Goal: Task Accomplishment & Management: Use online tool/utility

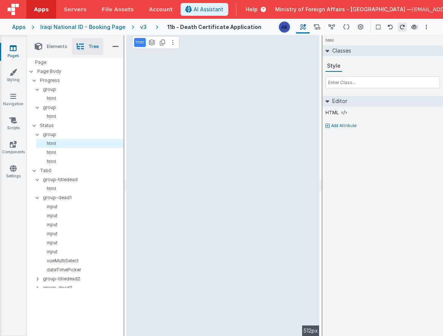
scroll to position [99, 0]
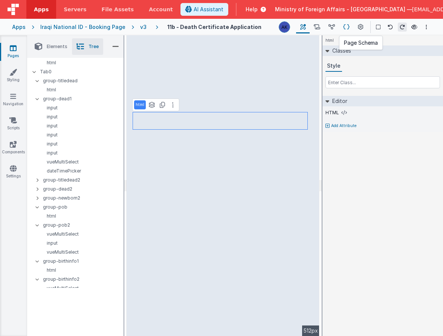
click at [342, 26] on button at bounding box center [346, 27] width 15 height 13
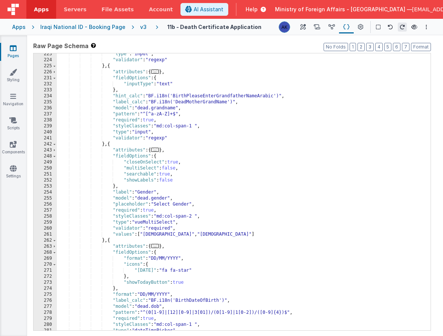
scroll to position [560, 0]
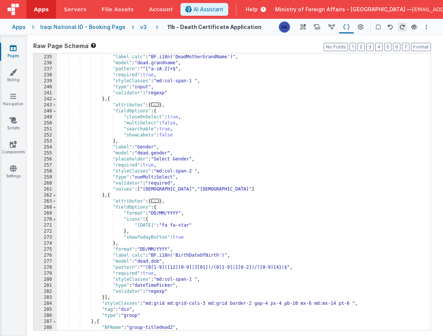
click at [113, 146] on div ""hint_calc" : "BF.i18n('BirthPleaseEnterGrandfatherNameArabic')" , "label_calc"…" at bounding box center [241, 192] width 368 height 289
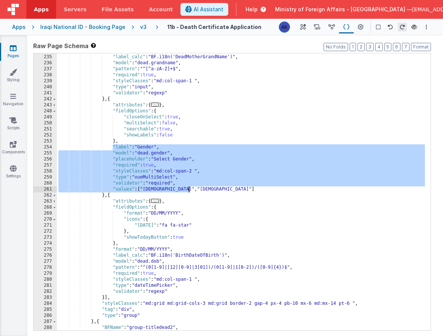
drag, startPoint x: 113, startPoint y: 148, endPoint x: 201, endPoint y: 189, distance: 97.3
click at [201, 189] on div ""hint_calc" : "BF.i18n('BirthPleaseEnterGrandfatherNameArabic')" , "label_calc"…" at bounding box center [241, 192] width 368 height 289
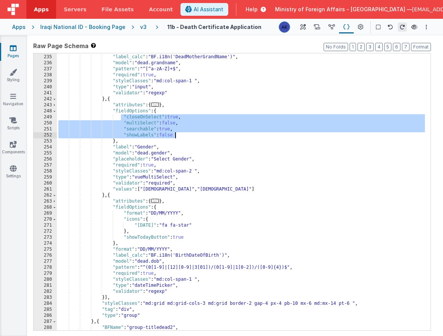
drag, startPoint x: 120, startPoint y: 116, endPoint x: 193, endPoint y: 138, distance: 75.8
click at [193, 138] on div ""hint_calc" : "BF.i18n('BirthPleaseEnterGrandfatherNameArabic')" , "label_calc"…" at bounding box center [241, 192] width 368 height 289
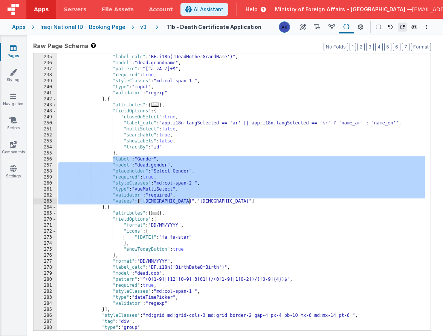
drag, startPoint x: 112, startPoint y: 159, endPoint x: 206, endPoint y: 204, distance: 104.0
click at [206, 204] on div ""hint_calc" : "BF.i18n('BirthPleaseEnterGrandfatherNameArabic')" , "label_calc"…" at bounding box center [241, 192] width 368 height 289
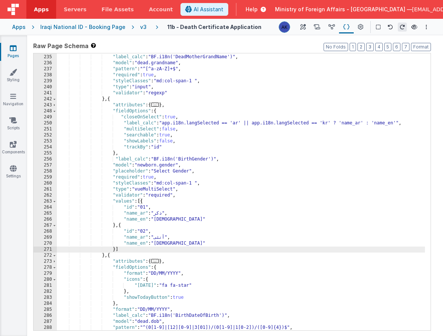
click at [195, 184] on div ""hint_calc" : "BF.i18n('BirthPleaseEnterGrandfatherNameArabic')" , "label_calc"…" at bounding box center [241, 192] width 368 height 289
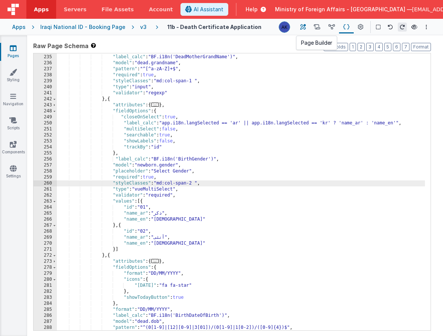
click at [303, 27] on icon at bounding box center [303, 27] width 6 height 8
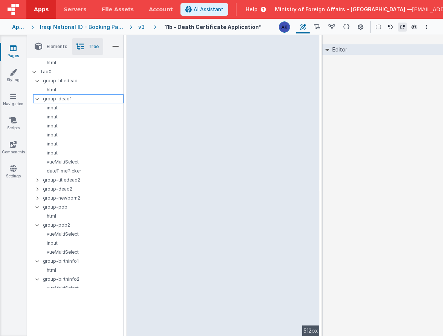
click at [70, 100] on p "group-dead1" at bounding box center [83, 99] width 80 height 8
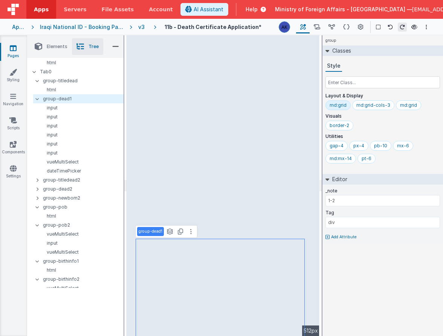
click at [158, 232] on p "group-dead1" at bounding box center [150, 232] width 24 height 6
click at [161, 233] on input "group-dead1" at bounding box center [150, 232] width 24 height 7
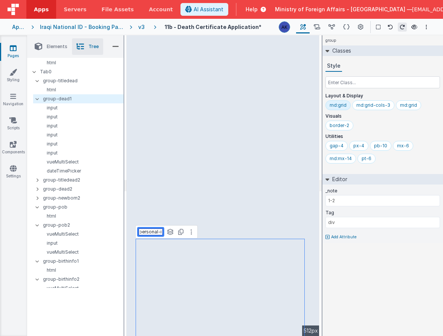
type input "group-dead-personal-info"
click at [68, 82] on p "group-titledead" at bounding box center [83, 81] width 80 height 8
type input "1-1"
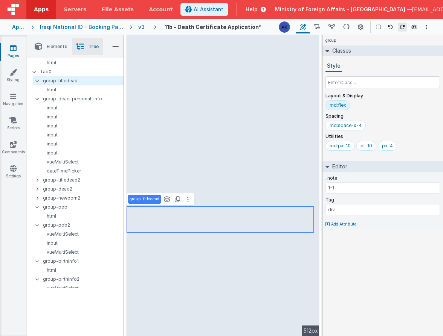
click at [148, 201] on p "group-titledead" at bounding box center [144, 199] width 30 height 6
type input "group-title-personal-info"
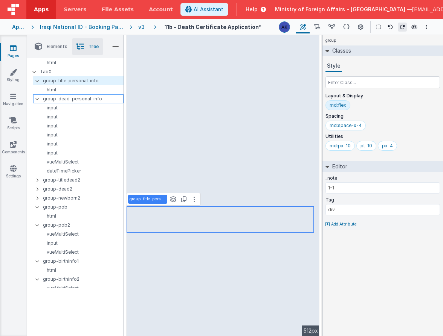
click at [70, 100] on p "group-dead-personal-info" at bounding box center [83, 99] width 80 height 8
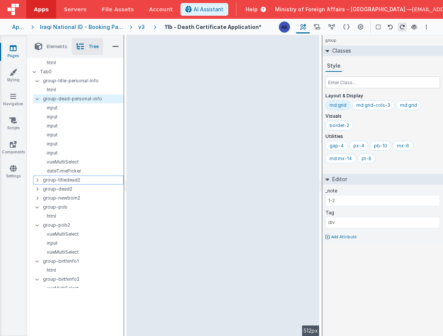
click at [68, 180] on p "group-titledead2" at bounding box center [83, 180] width 80 height 8
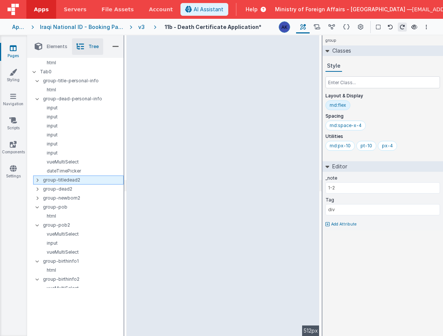
type input "1-1"
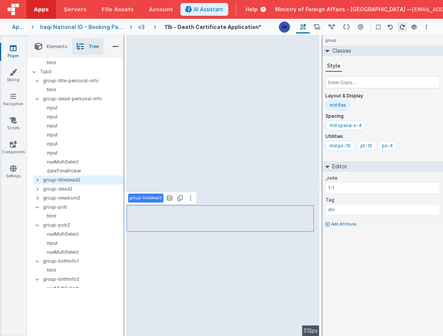
click at [155, 200] on p "group-titledead2" at bounding box center [145, 198] width 32 height 6
type input "group-title-id-info"
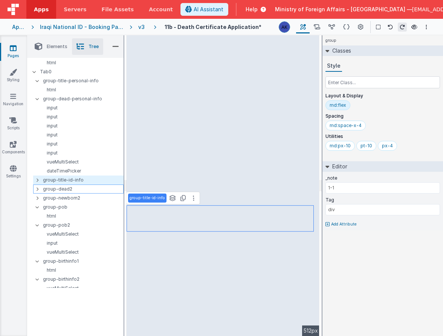
click at [77, 189] on p "group-dead2" at bounding box center [83, 189] width 80 height 8
type input "1-2"
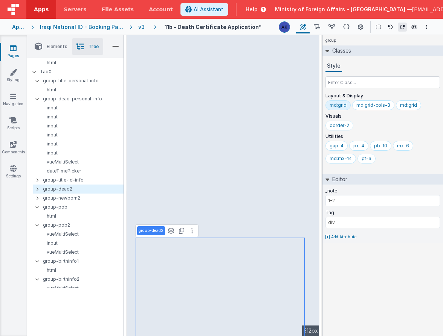
click at [159, 233] on p "group-dead2" at bounding box center [150, 231] width 25 height 6
type input "group-id-info"
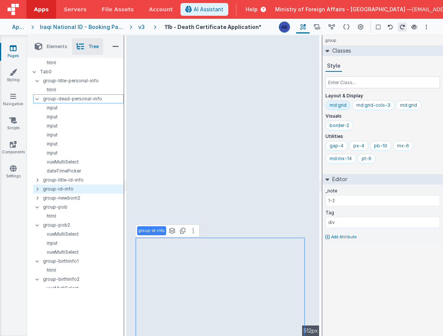
click at [59, 99] on p "group-dead-personal-info" at bounding box center [83, 99] width 80 height 8
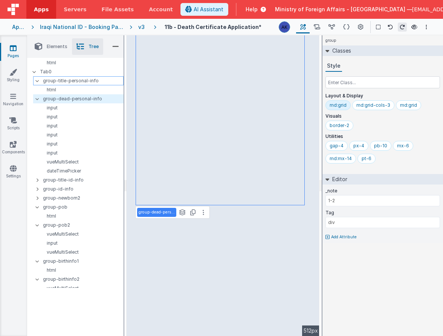
click at [65, 81] on p "group-title-personal-info" at bounding box center [83, 81] width 80 height 8
type input "1-1"
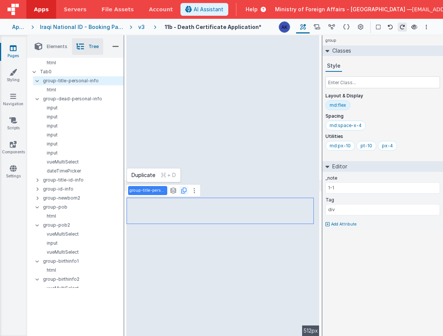
click at [183, 191] on icon at bounding box center [183, 191] width 5 height 6
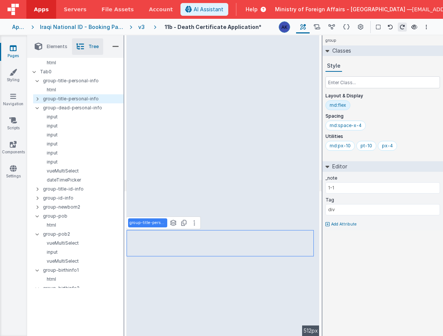
click at [160, 225] on p "group-title-personal-info" at bounding box center [147, 223] width 36 height 6
type input "group-title-civil-info"
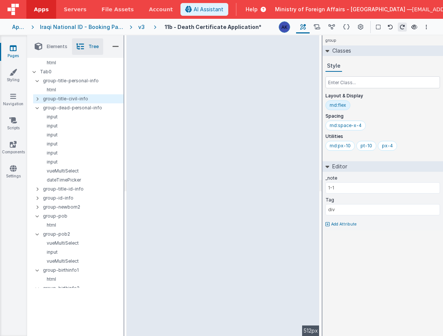
type input "dead.fathername"
select select "regexp"
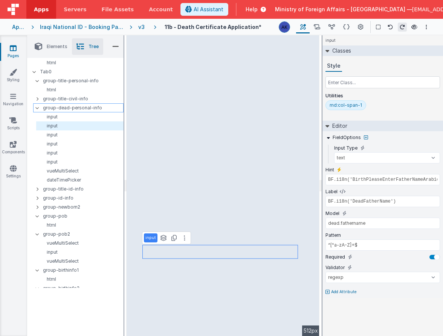
click at [61, 109] on p "group-dead-personal-info" at bounding box center [83, 108] width 80 height 8
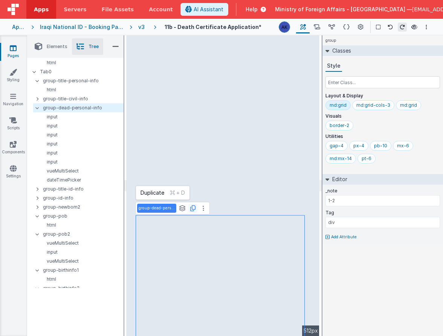
click at [195, 210] on icon at bounding box center [192, 208] width 5 height 6
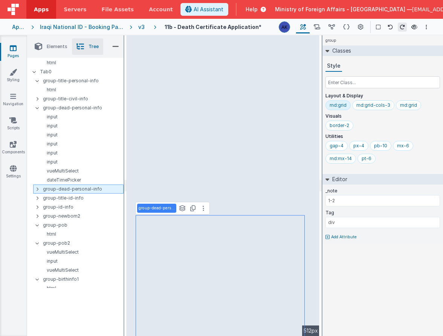
click at [87, 190] on p "group-dead-personal-info" at bounding box center [83, 189] width 80 height 8
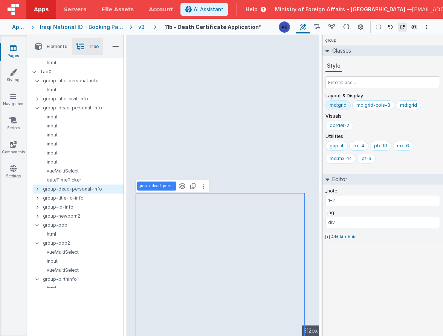
click at [163, 186] on p "group-dead-personal-info" at bounding box center [156, 186] width 36 height 6
click at [162, 185] on p "group-dead-personal-info" at bounding box center [156, 186] width 36 height 6
click at [162, 186] on p "group-dead-personal-info" at bounding box center [156, 186] width 36 height 6
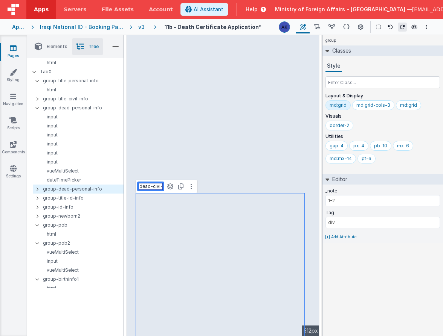
type input "group-dead-civil-info"
click at [39, 108] on icon at bounding box center [37, 108] width 6 height 2
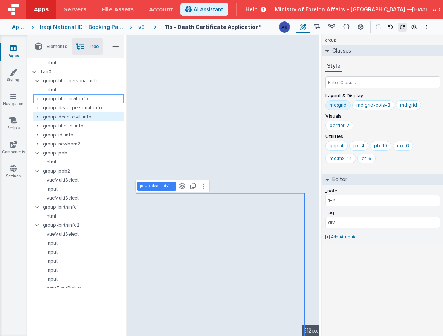
click at [71, 97] on p "group-title-civil-info" at bounding box center [83, 99] width 80 height 8
type input "1-1"
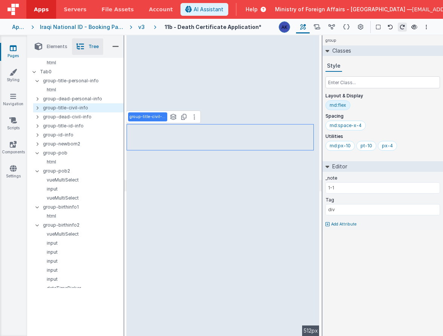
drag, startPoint x: 71, startPoint y: 97, endPoint x: 293, endPoint y: 9, distance: 238.9
click at [195, 117] on button at bounding box center [194, 117] width 9 height 9
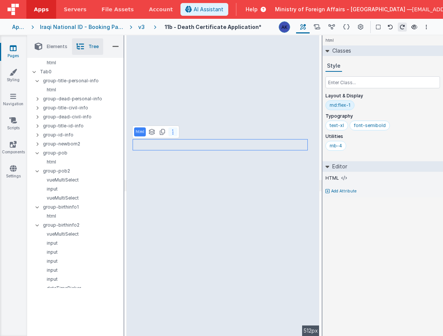
click at [175, 129] on button at bounding box center [172, 132] width 9 height 9
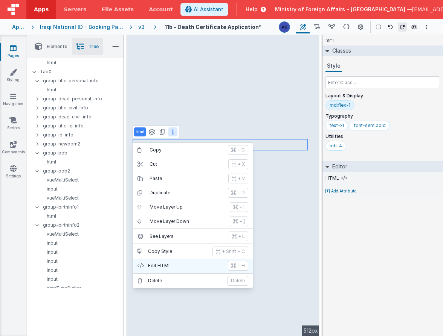
click at [189, 264] on p "Edit HTML" at bounding box center [185, 266] width 75 height 6
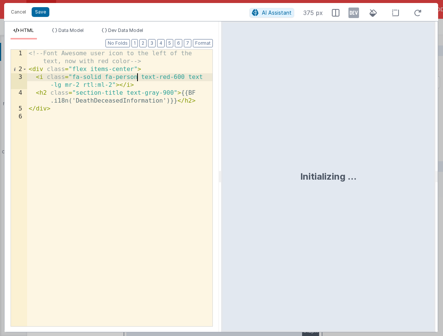
click at [136, 77] on div "<!-- Font Awesome user icon to the left of the text, now with red color --> < d…" at bounding box center [119, 200] width 185 height 301
click at [35, 10] on button "Save" at bounding box center [41, 12] width 18 height 10
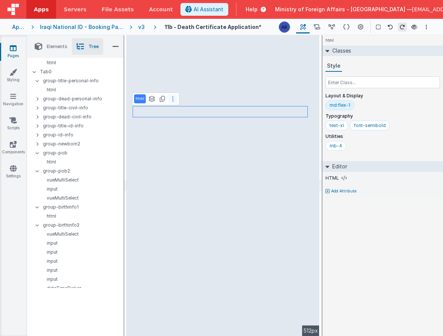
click at [173, 99] on button at bounding box center [172, 98] width 9 height 9
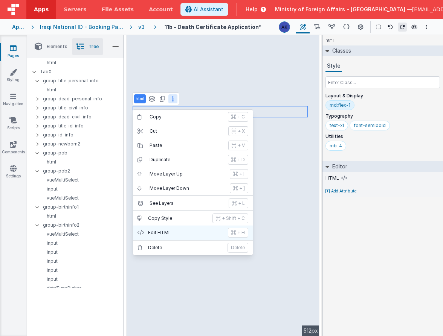
click at [166, 233] on p "Edit HTML" at bounding box center [185, 233] width 75 height 6
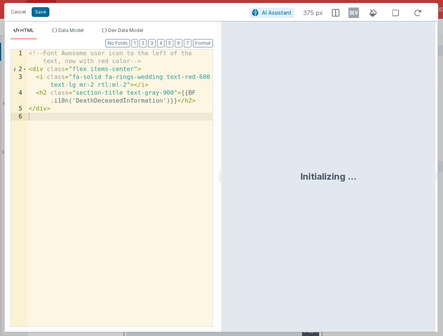
click at [139, 102] on div "<!-- Font Awesome user icon to the left of the text, now with red color --> < d…" at bounding box center [119, 200] width 185 height 301
click at [139, 101] on div "<!-- Font Awesome user icon to the left of the text, now with red color --> < d…" at bounding box center [119, 200] width 185 height 301
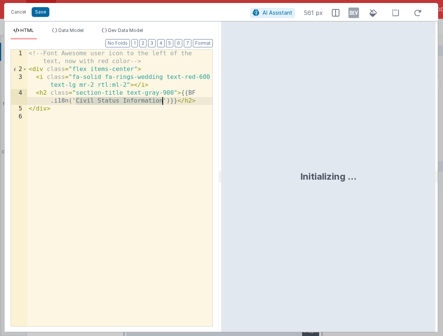
drag, startPoint x: 76, startPoint y: 100, endPoint x: 162, endPoint y: 104, distance: 85.9
click at [162, 104] on div "<!-- Font Awesome user icon to the left of the text, now with red color --> < d…" at bounding box center [119, 200] width 185 height 301
click at [41, 12] on button "Save" at bounding box center [41, 12] width 18 height 10
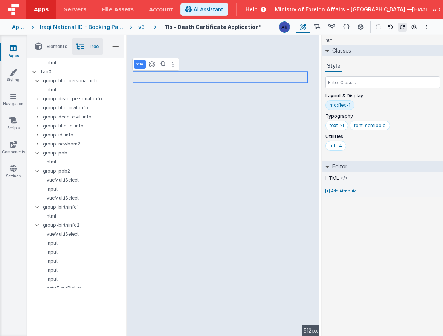
select select "required"
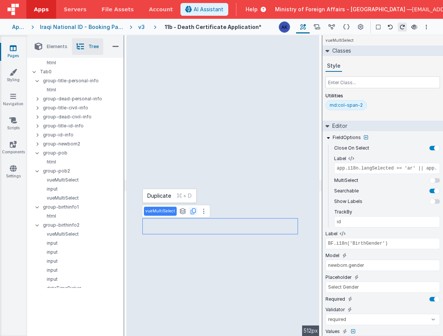
click at [193, 210] on icon at bounding box center [192, 211] width 5 height 6
click at [192, 211] on icon at bounding box center [192, 211] width 5 height 6
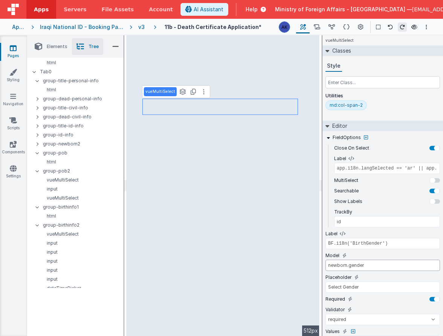
click at [341, 265] on input "newborn.gender" at bounding box center [382, 265] width 114 height 11
click at [348, 266] on input "dead.gender" at bounding box center [382, 265] width 114 height 11
type input "dead.religion"
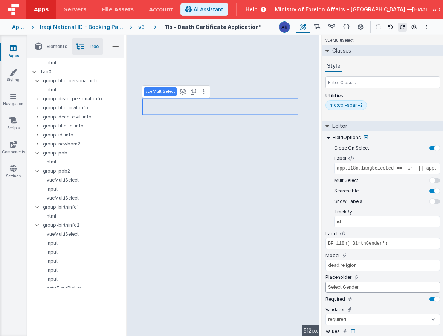
click at [349, 285] on input "Select Gender" at bounding box center [382, 287] width 114 height 11
type input "Select"
type input "BF.i18n('BirthEnterFirstNameArabic')"
select select "regexp"
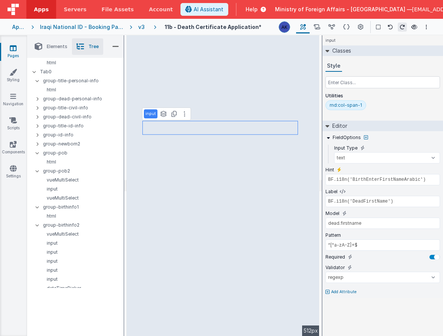
type input "app.i18n.langSelected == 'ar' || app.i18n.langSelected == 'kr' ? 'name_ar' : 'n…"
select select "required"
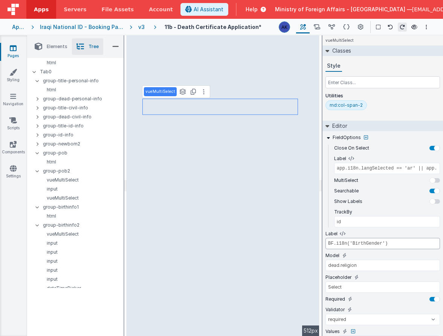
click at [367, 245] on input "BF.i18n('BirthGender')" at bounding box center [382, 243] width 114 height 11
paste input "DeathReligion"
type input "BF.i18n('BirthGender')"
type input "newborn.gender"
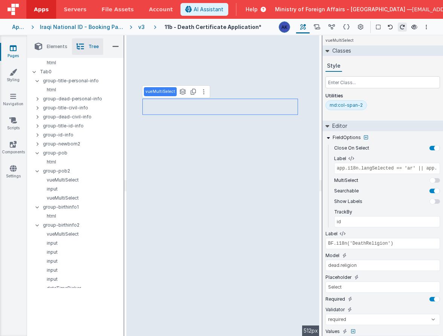
type input "Select Gender"
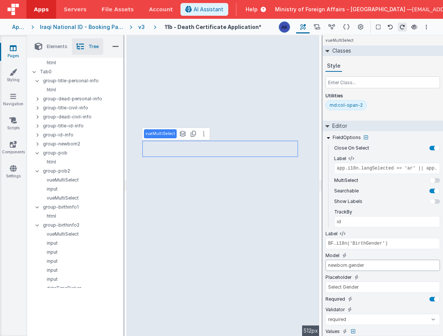
click at [331, 265] on input "newborn.gender" at bounding box center [382, 265] width 114 height 11
click at [351, 265] on input "dead.gender" at bounding box center [382, 265] width 114 height 11
type input "dead.married"
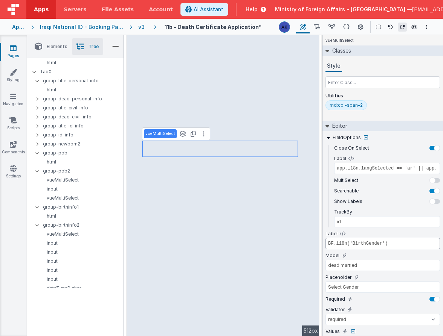
click at [376, 245] on input "BF.i18n('BirthGender')" at bounding box center [382, 243] width 114 height 11
paste input "DeathMarried"
type input "BF.i18n('DeathMarried')"
click at [360, 288] on input "Select Gender" at bounding box center [382, 287] width 114 height 11
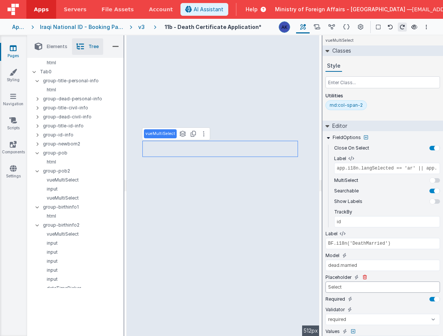
type input "Select"
type input "BF.i18n('BirthPleaseEnterFatherNameArabic')"
select select "regexp"
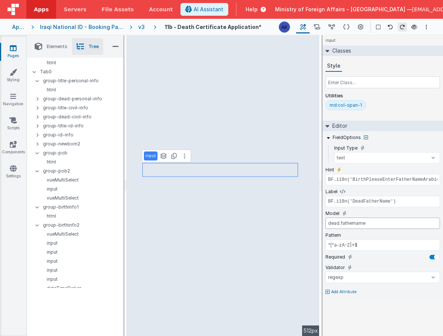
click at [346, 225] on input "dead.fathername" at bounding box center [382, 223] width 114 height 11
type input "[DOMAIN_NAME]"
click at [374, 204] on input "BF.i18n('DeadFatherName')" at bounding box center [382, 201] width 114 height 11
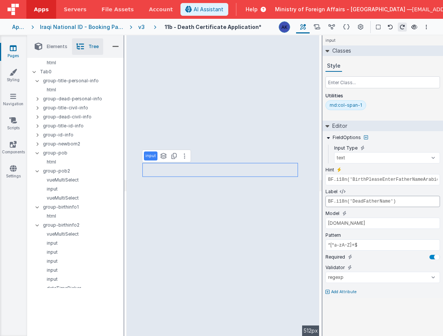
paste input "thWork"
type input "BF.i18n('DeathWork')"
click at [374, 179] on input "BF.i18n('BirthPleaseEnterFatherNameArabic')" at bounding box center [382, 179] width 114 height 11
paste input "DeathPleaseEnterin"
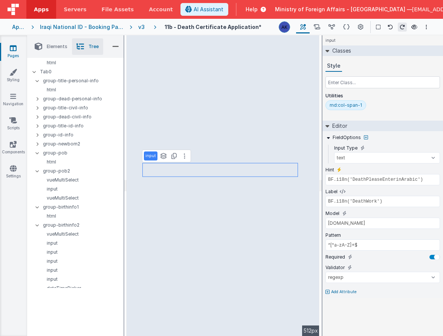
type input "BF.i18n('BirthEnterFirstNameArabic')"
type input "BF.i18n('DeadFirstName')"
type input "dead.firstname"
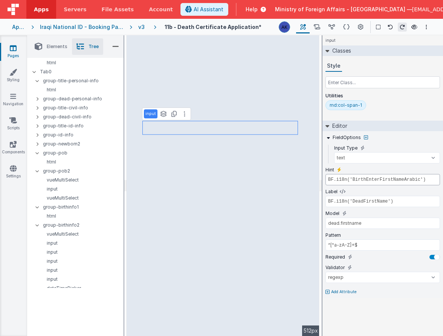
click at [381, 181] on input "BF.i18n('BirthEnterFirstNameArabic')" at bounding box center [382, 179] width 114 height 11
paste input "DeathPleaseEnterin"
type input "app.i18n.langSelected == 'ar' || app.i18n.langSelected == 'kr' ? 'name_ar' : 'n…"
select select "required"
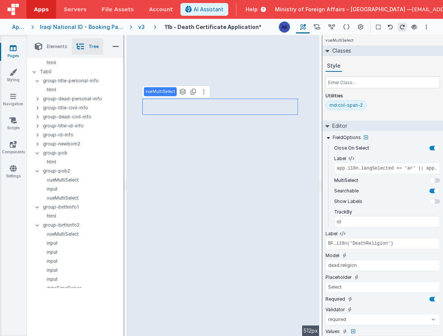
type input "BF.i18n('DeathPleaseEnterinArabic')"
select select "regexp"
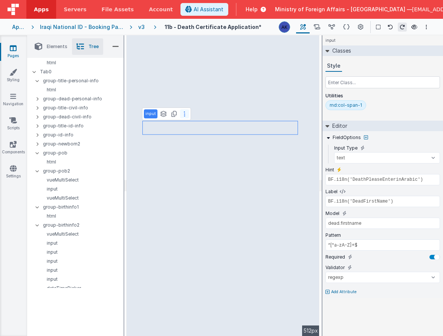
click at [184, 116] on icon at bounding box center [185, 114] width 2 height 6
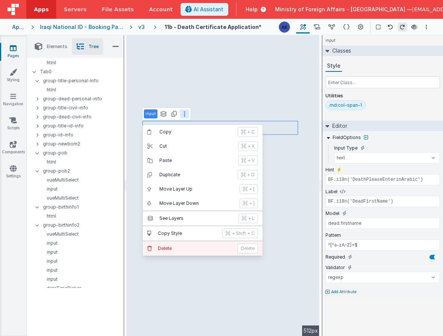
click at [188, 246] on p "Delete" at bounding box center [195, 249] width 75 height 6
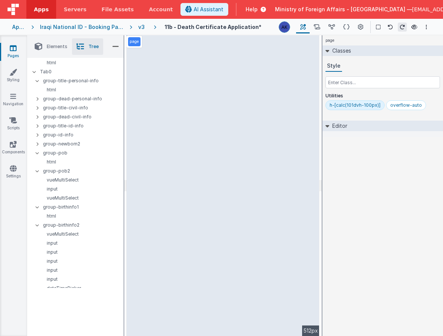
select select "required"
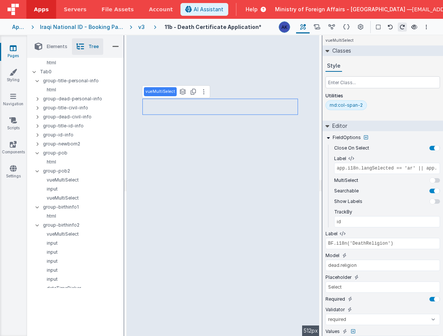
type input "BF.i18n('DeathMarried')"
type input "dead.married"
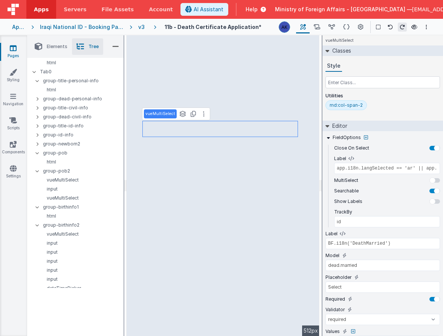
select select "regexp"
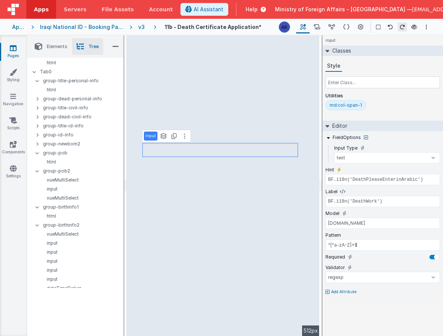
type input "BF.i18n('BirthPleaseEnterGrandfatherNameArabic')"
type input "BF.i18n('DeadGrandfatherName')"
type input "dead.grandname"
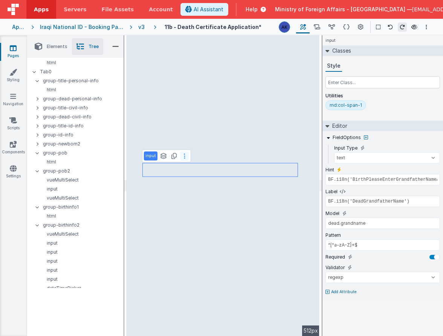
click at [184, 154] on icon at bounding box center [185, 156] width 2 height 6
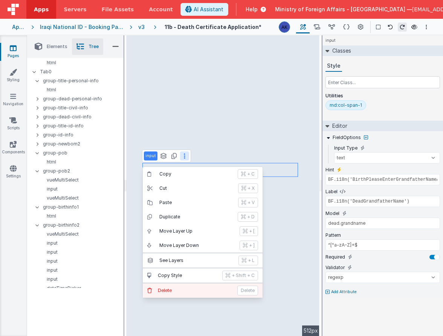
click at [178, 284] on button "[PERSON_NAME]" at bounding box center [203, 291] width 120 height 14
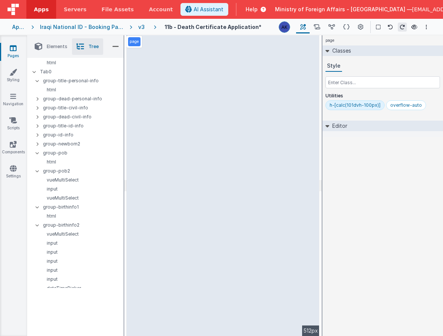
select select "regexp"
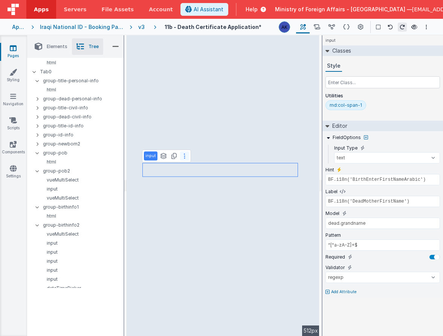
click at [184, 157] on button at bounding box center [184, 156] width 9 height 9
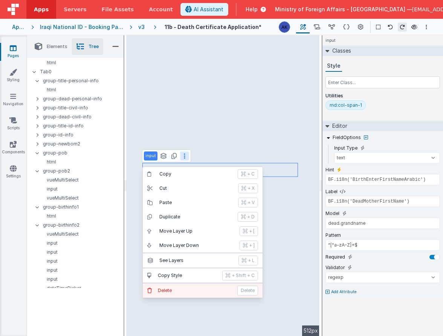
click at [193, 285] on button "[PERSON_NAME]" at bounding box center [203, 291] width 120 height 14
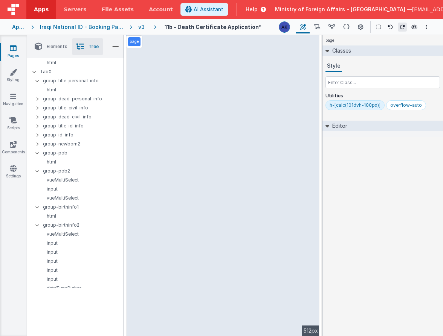
select select "regexp"
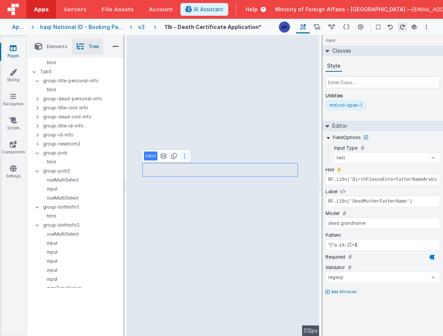
click at [186, 157] on button at bounding box center [184, 156] width 9 height 9
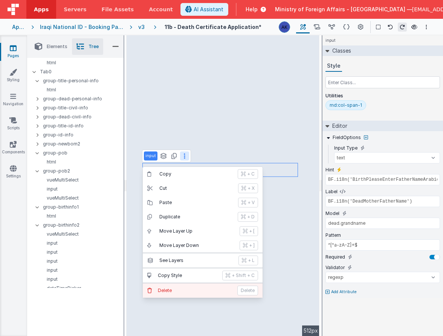
click at [188, 293] on p "Delete" at bounding box center [195, 291] width 75 height 6
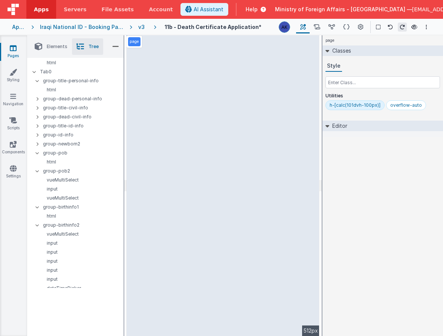
select select "regexp"
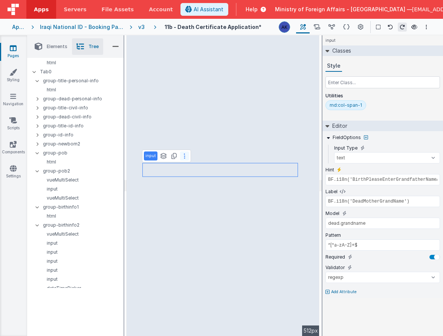
click at [184, 157] on button at bounding box center [184, 156] width 9 height 9
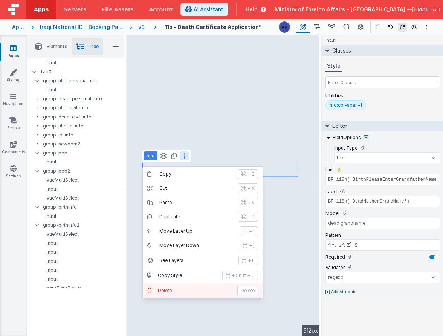
click at [184, 286] on button "[PERSON_NAME]" at bounding box center [203, 291] width 120 height 14
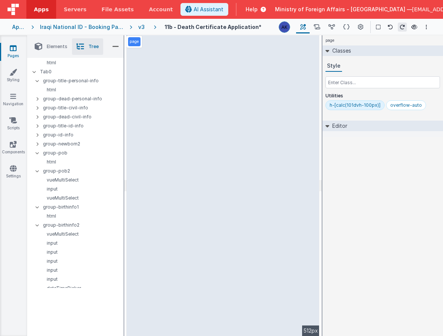
select select "required"
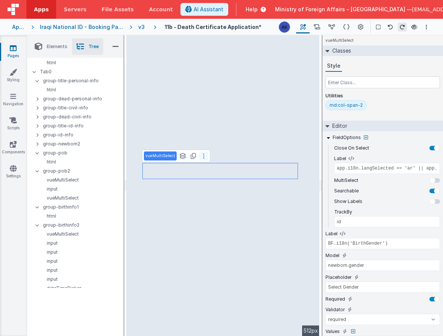
click at [199, 159] on button at bounding box center [203, 156] width 9 height 9
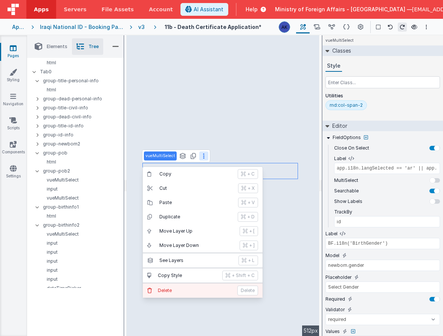
click at [190, 289] on p "Delete" at bounding box center [195, 291] width 75 height 6
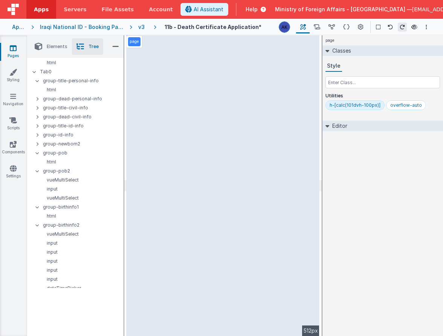
select select "regexp"
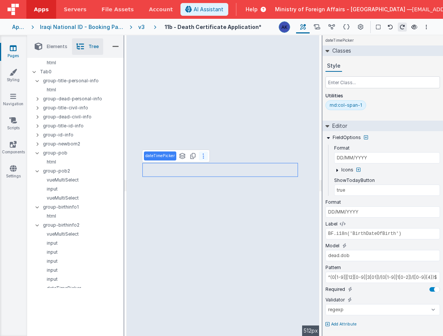
click at [205, 157] on button at bounding box center [203, 156] width 9 height 9
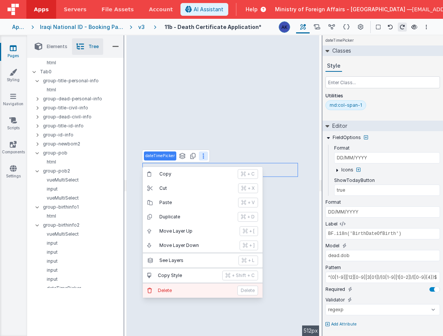
click at [199, 291] on p "Delete" at bounding box center [195, 291] width 75 height 6
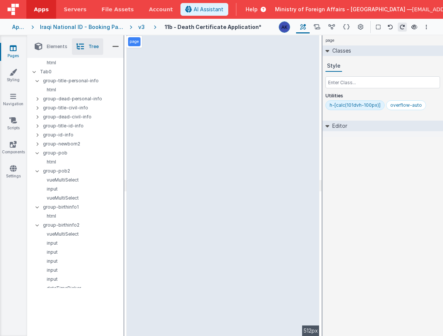
select select "required"
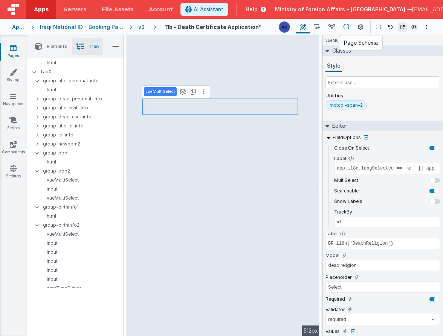
click at [345, 27] on icon at bounding box center [346, 27] width 6 height 8
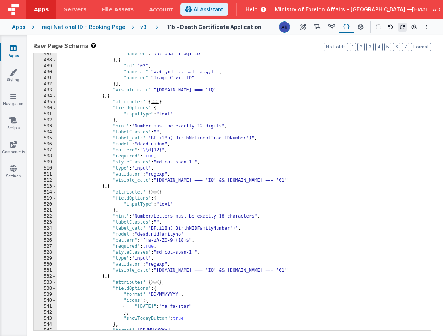
scroll to position [1094, 0]
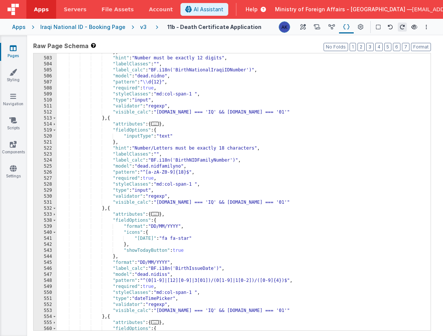
click at [230, 173] on div "} , "hint" : "Number must be exactly 12 digits" , "labelClasses" : "" , "label_…" at bounding box center [241, 193] width 368 height 289
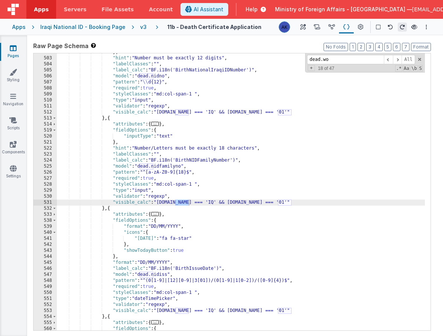
scroll to position [824, 0]
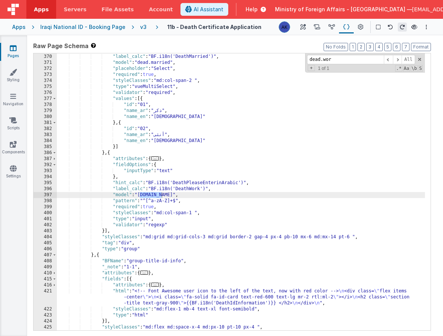
type input "dead.wor"
click at [152, 198] on div "} , "label_calc" : "BF.i18n('DeathMarried')" , "model" : "dead.married" , "plac…" at bounding box center [241, 192] width 368 height 289
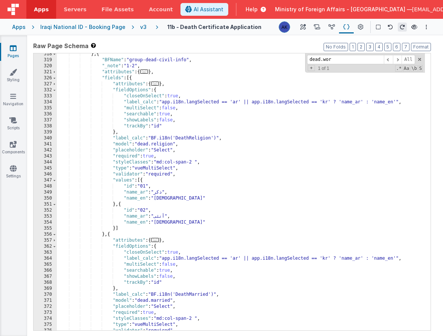
scroll to position [723, 0]
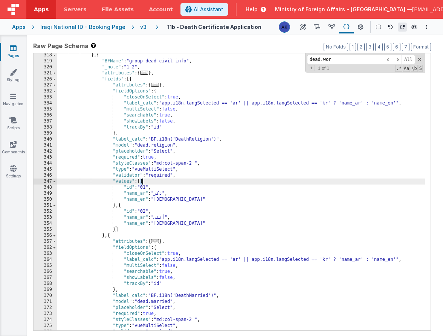
click at [143, 184] on div "} , { "BFName" : "group-dead-civil-info" , "_note" : "1-2" , "attributes" : { .…" at bounding box center [241, 196] width 368 height 289
click at [143, 182] on div "} , { "BFName" : "group-dead-civil-info" , "_note" : "1-2" , "attributes" : { .…" at bounding box center [241, 196] width 368 height 289
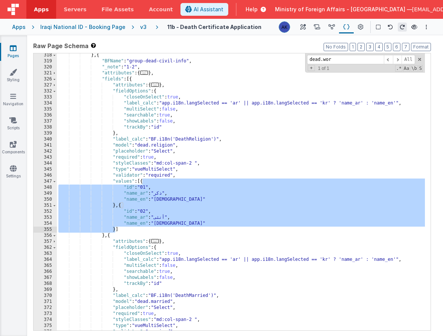
drag, startPoint x: 143, startPoint y: 182, endPoint x: 146, endPoint y: 204, distance: 22.0
click at [146, 204] on div "} , { "BFName" : "group-dead-civil-info" , "_note" : "1-2" , "attributes" : { .…" at bounding box center [241, 196] width 368 height 289
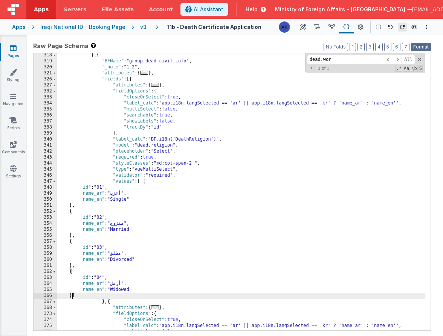
click at [422, 46] on button "Format" at bounding box center [421, 47] width 20 height 8
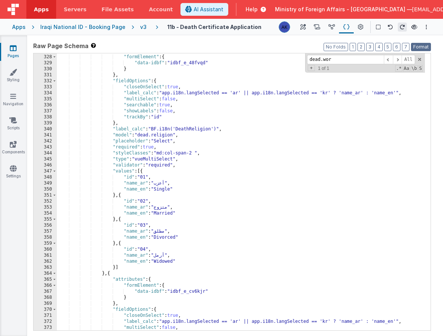
scroll to position [895, 0]
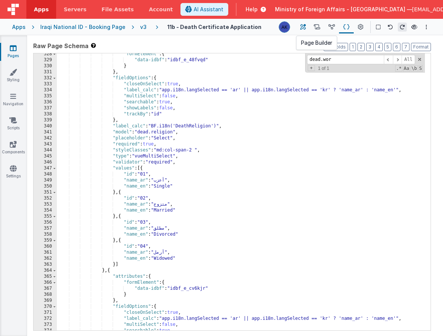
click at [305, 29] on icon at bounding box center [303, 27] width 6 height 8
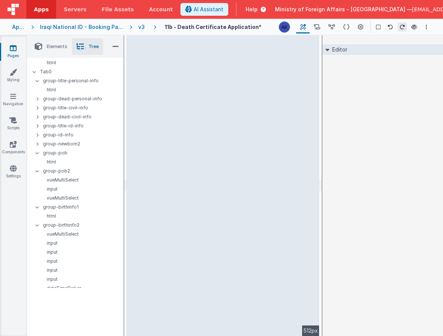
select select "required"
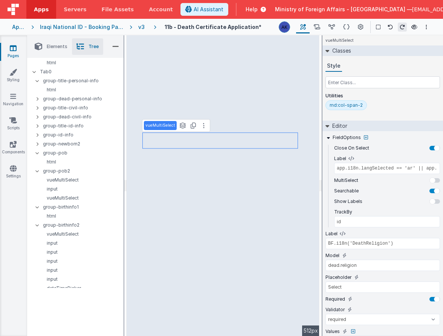
type input "BF.i18n('DeathMarried')"
type input "dead.married"
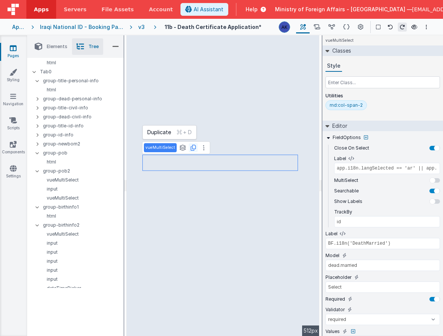
click at [190, 148] on icon at bounding box center [192, 148] width 5 height 6
type input "BF.i18n('DeathReligion')"
type input "dead.religion"
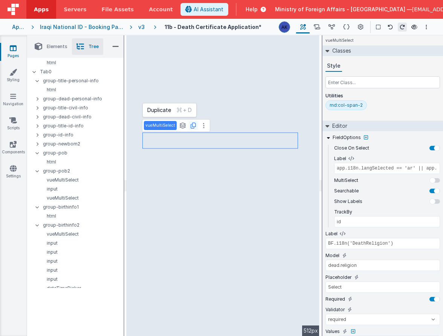
click at [190, 126] on icon at bounding box center [192, 126] width 5 height 6
click at [348, 28] on icon at bounding box center [346, 27] width 6 height 8
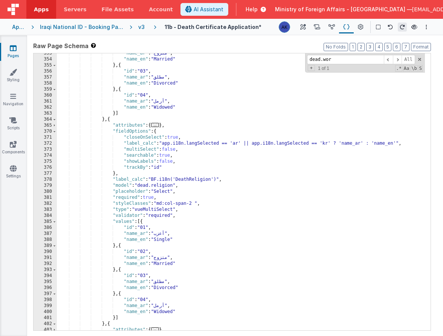
scroll to position [789, 0]
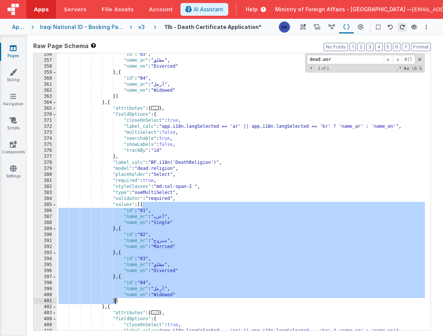
drag, startPoint x: 143, startPoint y: 205, endPoint x: 115, endPoint y: 300, distance: 99.1
click at [115, 300] on div ""id" : "03" , "name_ar" : "مطلق" , "name_en" : "Divorced" } , { "id" : "04" , "…" at bounding box center [241, 196] width 368 height 289
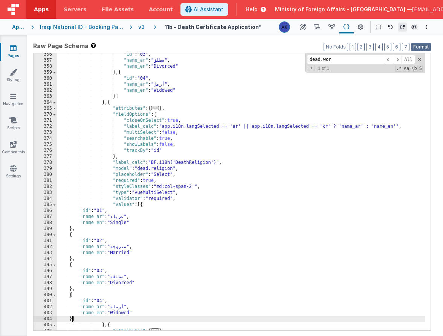
click at [420, 49] on button "Format" at bounding box center [421, 47] width 20 height 8
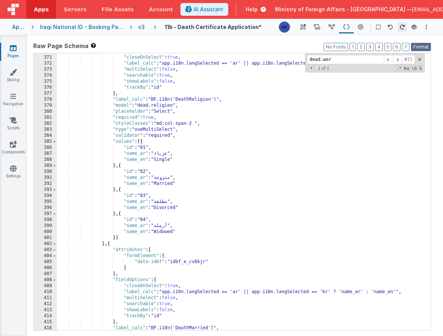
scroll to position [979, 0]
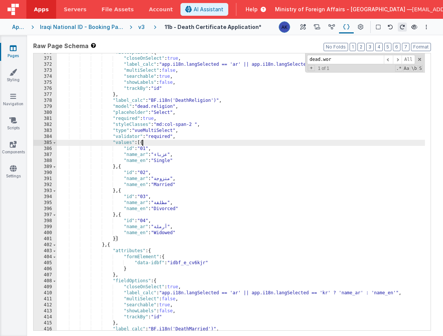
click at [142, 143] on div ""fieldOptions" : { "closeOnSelect" : true , "label_calc" : "app.i18n.langSelect…" at bounding box center [241, 194] width 368 height 289
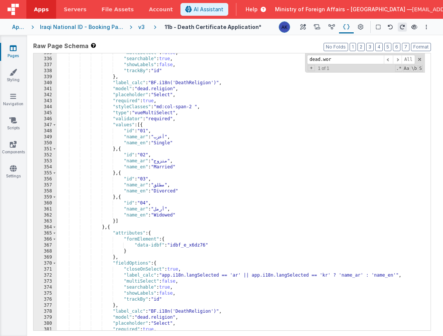
scroll to position [900, 0]
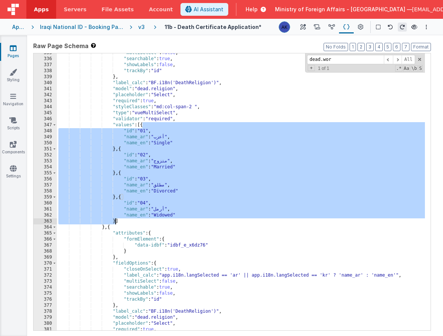
drag, startPoint x: 143, startPoint y: 124, endPoint x: 115, endPoint y: 221, distance: 100.9
click at [115, 221] on div ""multiSelect" : false , "searchable" : true , "showLabels" : false , "trackBy" …" at bounding box center [241, 194] width 368 height 289
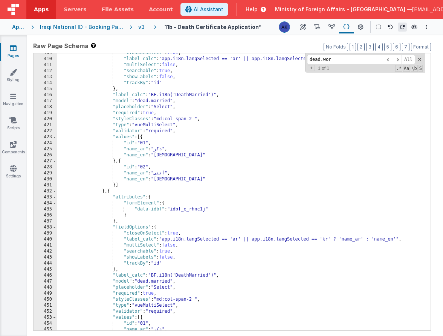
scroll to position [1063, 0]
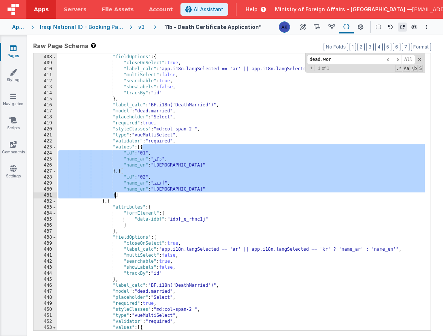
drag, startPoint x: 143, startPoint y: 149, endPoint x: 114, endPoint y: 194, distance: 53.3
click at [114, 194] on div "} , "fieldOptions" : { "closeOnSelect" : true , "label_calc" : "app.i18n.langSe…" at bounding box center [241, 192] width 368 height 289
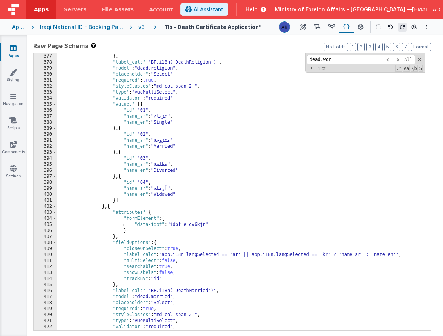
scroll to position [992, 0]
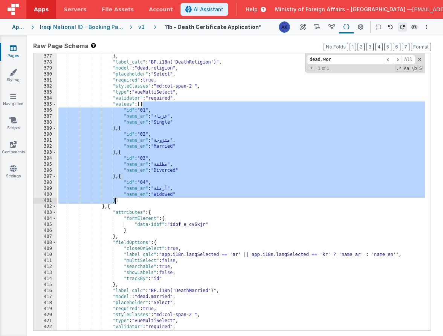
drag, startPoint x: 142, startPoint y: 105, endPoint x: 115, endPoint y: 200, distance: 99.5
click at [115, 200] on div "} , "label_calc" : "BF.i18n('DeathReligion')" , "model" : "dead.religion" , "pl…" at bounding box center [241, 197] width 368 height 289
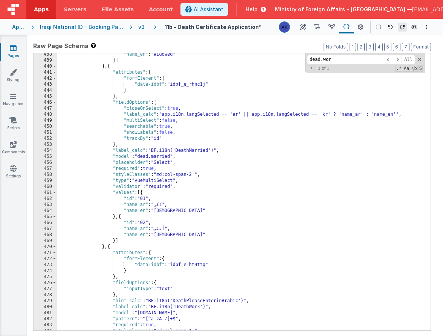
scroll to position [1130, 0]
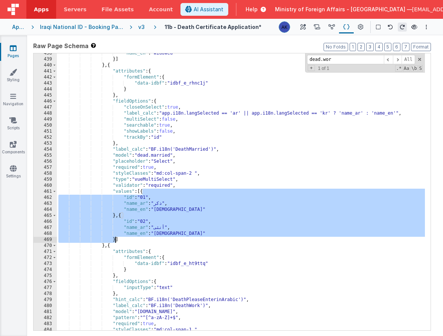
drag, startPoint x: 143, startPoint y: 192, endPoint x: 116, endPoint y: 239, distance: 54.5
click at [116, 239] on div ""name_en" : "Widowed" }] } , { "attributes" : { "formElement" : { "data-idbf" :…" at bounding box center [241, 194] width 368 height 289
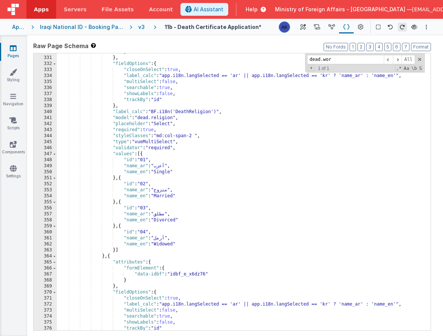
scroll to position [887, 0]
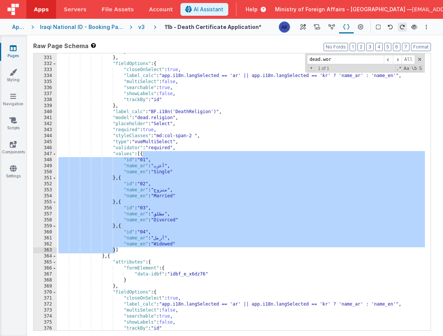
drag, startPoint x: 143, startPoint y: 154, endPoint x: 116, endPoint y: 249, distance: 98.7
click at [116, 249] on div "} } , "fieldOptions" : { "closeOnSelect" : true , "label_calc" : "app.i18n.lang…" at bounding box center [241, 193] width 368 height 289
drag, startPoint x: 143, startPoint y: 154, endPoint x: 115, endPoint y: 249, distance: 99.3
click at [115, 249] on div "} } , "fieldOptions" : { "closeOnSelect" : true , "label_calc" : "app.i18n.lang…" at bounding box center [241, 193] width 368 height 289
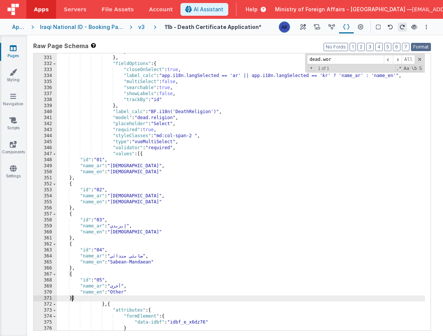
click at [421, 49] on button "Format" at bounding box center [421, 47] width 20 height 8
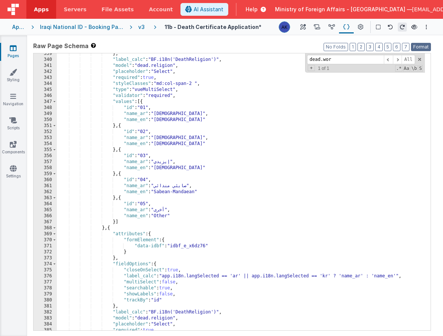
scroll to position [905, 0]
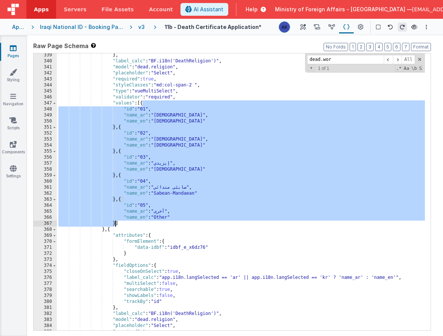
drag, startPoint x: 143, startPoint y: 104, endPoint x: 115, endPoint y: 222, distance: 121.0
click at [115, 222] on div "} , "label_calc" : "BF.i18n('DeathReligion')" , "model" : "dead.religion" , "pl…" at bounding box center [241, 196] width 368 height 289
click at [160, 167] on div "} , "label_calc" : "BF.i18n('DeathReligion')" , "model" : "dead.religion" , "pl…" at bounding box center [241, 196] width 368 height 289
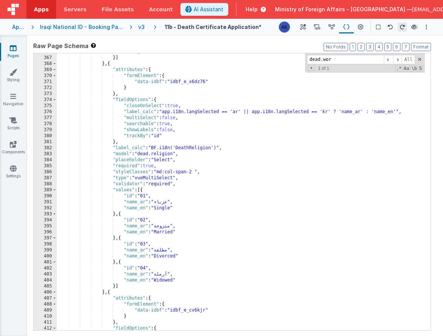
scroll to position [973, 0]
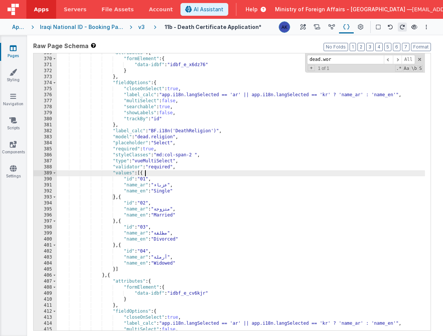
drag, startPoint x: 144, startPoint y: 172, endPoint x: 147, endPoint y: 175, distance: 4.5
click at [147, 175] on div ""attributes" : { "formElement" : { "data-idbf" : "idbf_e_x6dz76" } } , "fieldOp…" at bounding box center [241, 194] width 368 height 289
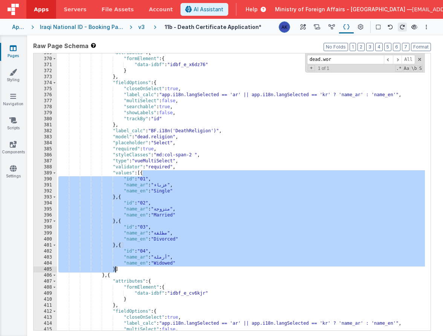
drag, startPoint x: 142, startPoint y: 174, endPoint x: 115, endPoint y: 268, distance: 97.5
click at [115, 268] on div ""attributes" : { "formElement" : { "data-idbf" : "idbf_e_x6dz76" } } , "fieldOp…" at bounding box center [241, 194] width 368 height 289
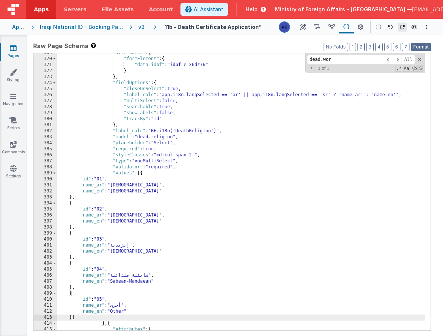
click at [420, 49] on button "Format" at bounding box center [421, 47] width 20 height 8
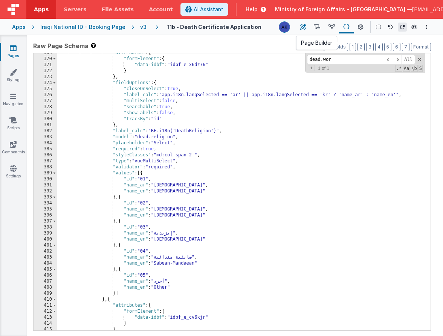
click at [306, 28] on button at bounding box center [303, 27] width 14 height 13
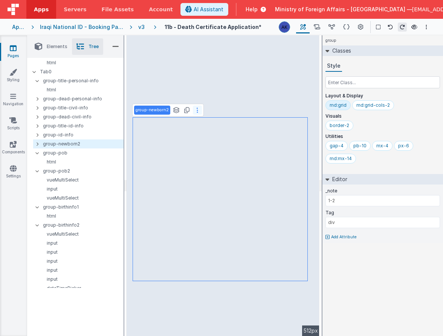
click at [197, 111] on button at bounding box center [197, 110] width 9 height 9
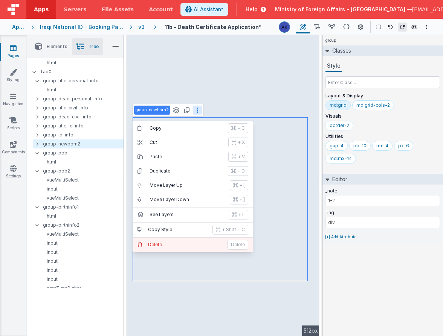
click at [179, 242] on p "Delete" at bounding box center [185, 245] width 75 height 6
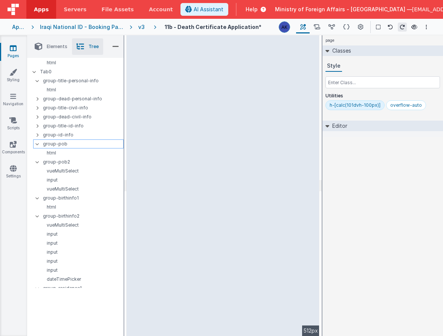
click at [38, 145] on div at bounding box center [39, 144] width 7 height 6
click at [39, 152] on icon at bounding box center [37, 153] width 6 height 2
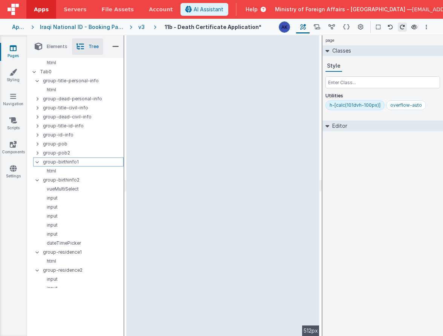
click at [37, 161] on icon at bounding box center [37, 162] width 6 height 2
click at [37, 170] on icon at bounding box center [37, 171] width 6 height 2
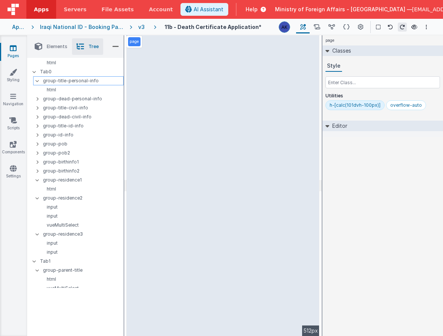
click at [39, 81] on icon at bounding box center [37, 81] width 6 height 2
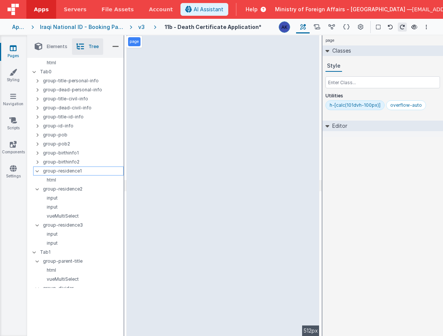
click at [37, 171] on icon at bounding box center [37, 171] width 6 height 2
click at [38, 182] on div at bounding box center [39, 180] width 7 height 6
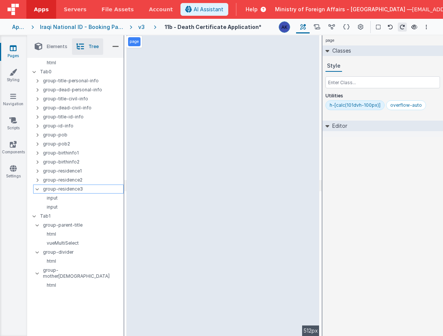
click at [37, 190] on icon at bounding box center [37, 189] width 6 height 2
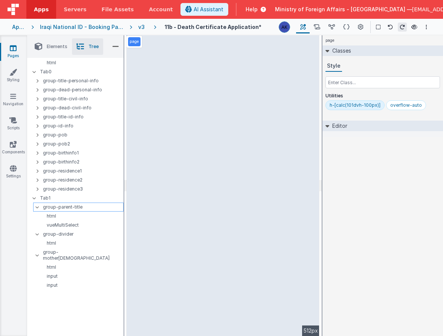
click at [37, 206] on icon at bounding box center [37, 207] width 6 height 2
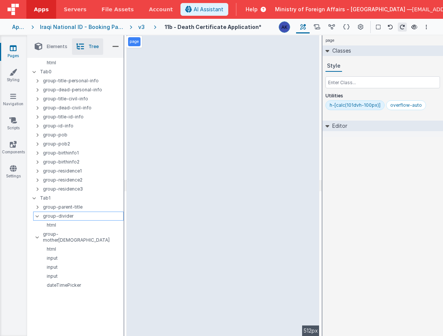
click at [35, 213] on div "group-divider" at bounding box center [78, 216] width 90 height 9
click at [37, 216] on icon at bounding box center [37, 216] width 6 height 2
click at [38, 225] on div at bounding box center [39, 228] width 7 height 6
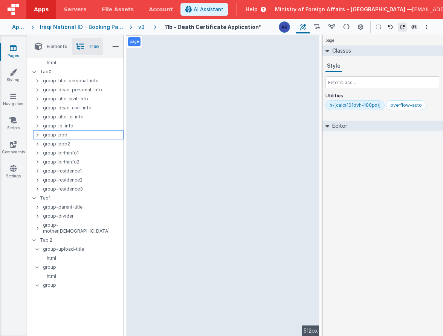
click at [70, 136] on p "group-pob" at bounding box center [83, 135] width 80 height 8
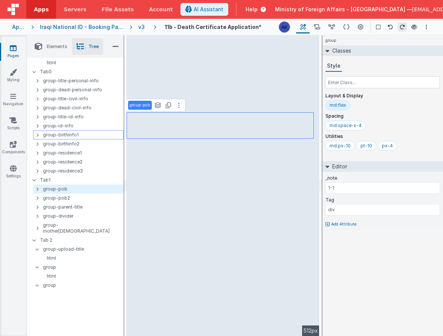
click at [76, 135] on p "group-birthinfo1" at bounding box center [83, 135] width 80 height 8
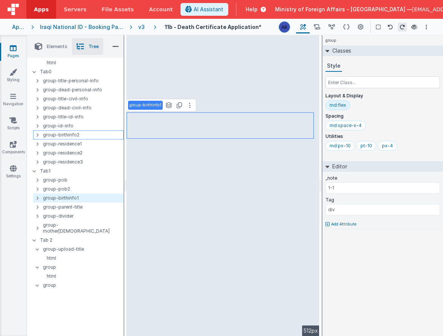
click at [82, 135] on p "group-birthinfo2" at bounding box center [83, 135] width 80 height 8
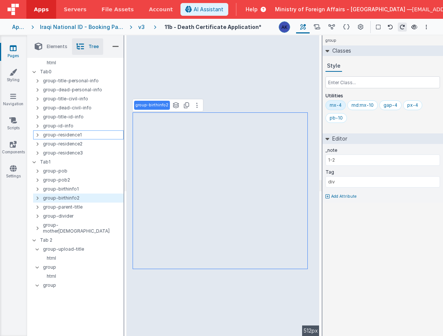
click at [83, 132] on p "group-residence1" at bounding box center [83, 135] width 80 height 8
type input "1-1"
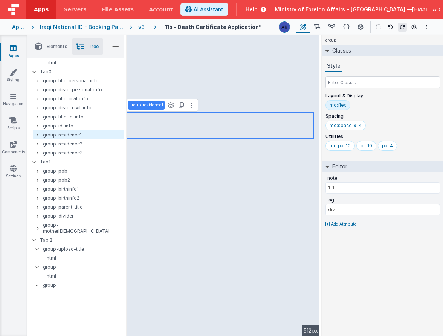
click at [152, 104] on p "group-residence1" at bounding box center [145, 105] width 33 height 6
type input "group-informer1"
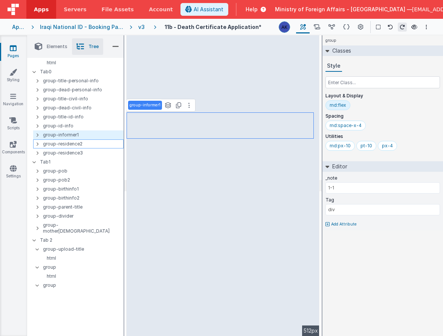
click at [96, 142] on p "group-residence2" at bounding box center [83, 144] width 80 height 8
type input "1-2"
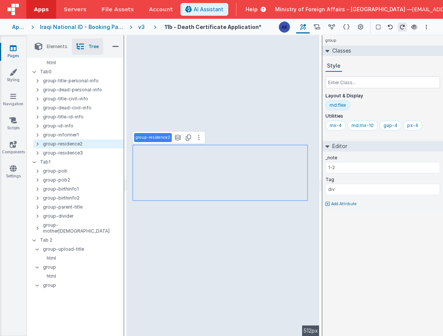
click at [151, 137] on p "group-residence2" at bounding box center [152, 138] width 35 height 6
type input "group-informer22"
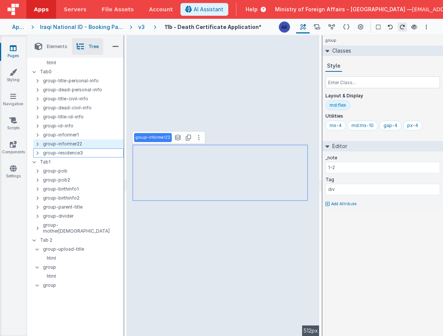
click at [87, 151] on p "group-residence3" at bounding box center [83, 153] width 80 height 8
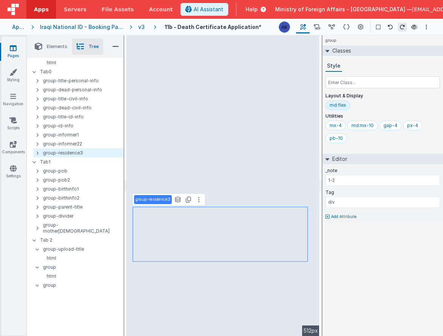
click at [155, 200] on p "group-residence3" at bounding box center [152, 200] width 35 height 6
type input "group-informer3"
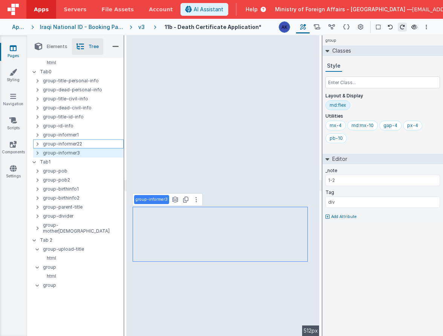
click at [82, 143] on p "group-informer22" at bounding box center [83, 144] width 80 height 8
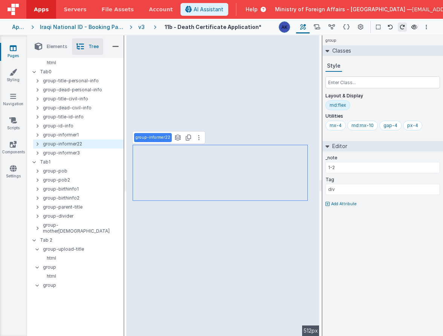
click at [159, 140] on p "group-informer22" at bounding box center [152, 138] width 35 height 6
type input "group-informer2"
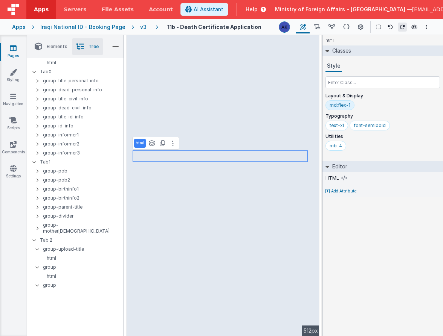
select select "required"
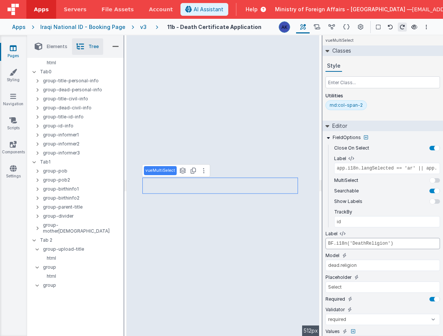
click at [371, 243] on input "BF.i18n('DeathReligion')" at bounding box center [382, 243] width 114 height 11
click at [415, 28] on icon at bounding box center [414, 26] width 6 height 5
click at [413, 26] on icon at bounding box center [414, 26] width 6 height 5
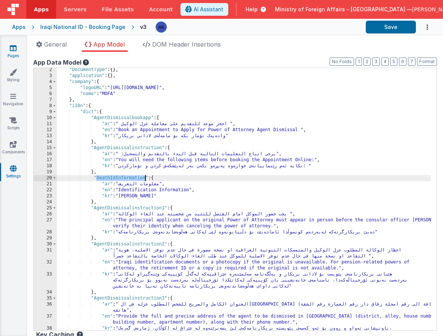
scroll to position [5, 0]
click at [12, 47] on icon at bounding box center [13, 48] width 7 height 8
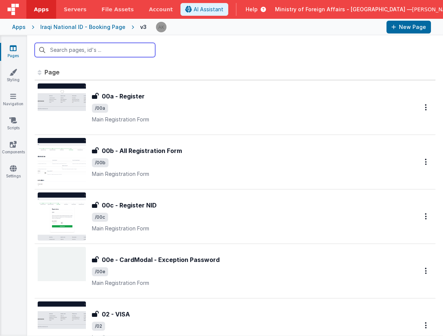
click at [115, 50] on input "text" at bounding box center [95, 50] width 120 height 14
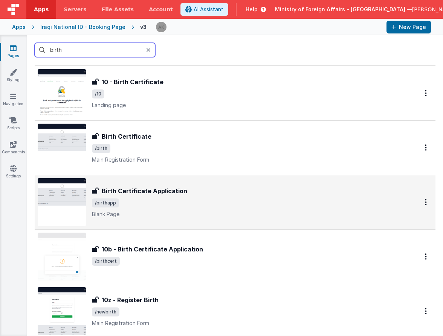
scroll to position [65, 0]
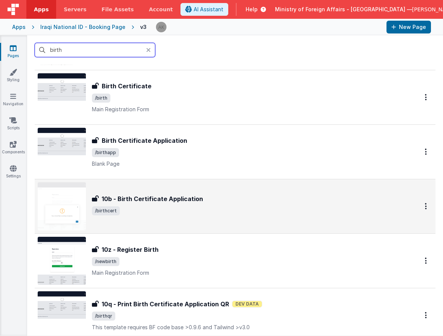
type input "birth"
click at [71, 201] on img at bounding box center [62, 207] width 48 height 48
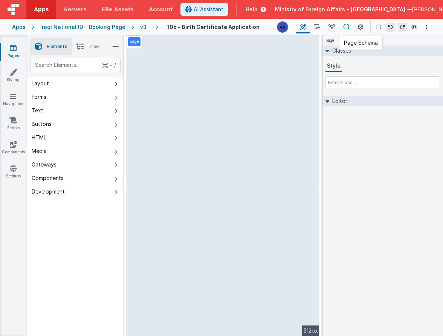
click at [348, 26] on icon at bounding box center [346, 27] width 6 height 8
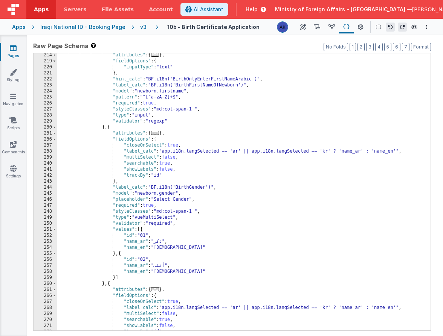
scroll to position [449, 0]
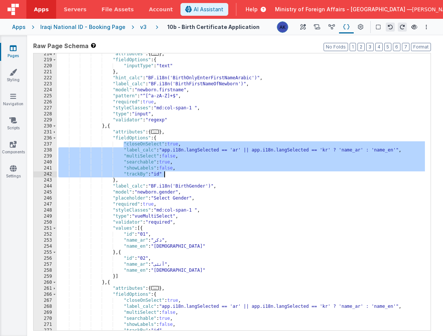
drag, startPoint x: 125, startPoint y: 146, endPoint x: 191, endPoint y: 177, distance: 73.4
click at [191, 177] on div ""attributes" : { ... } , "fieldOptions" : { "inputType" : "text" } , "hint_calc…" at bounding box center [241, 195] width 368 height 289
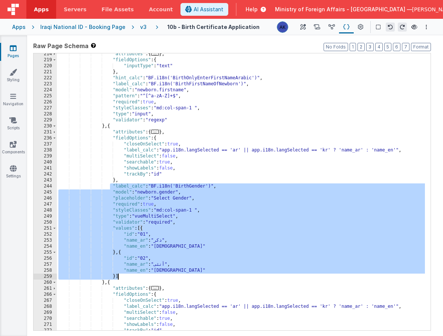
drag, startPoint x: 111, startPoint y: 187, endPoint x: 168, endPoint y: 276, distance: 106.0
click at [168, 276] on div ""attributes" : { ... } , "fieldOptions" : { "inputType" : "text" } , "hint_calc…" at bounding box center [241, 195] width 368 height 289
click at [18, 174] on link "Settings" at bounding box center [13, 172] width 27 height 15
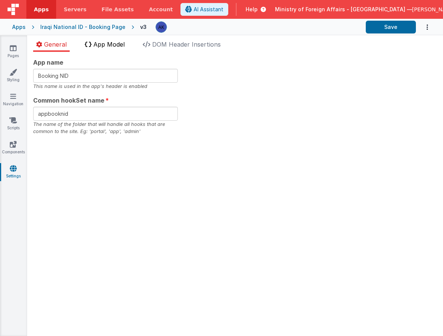
click at [110, 44] on span "App Model" at bounding box center [108, 45] width 31 height 8
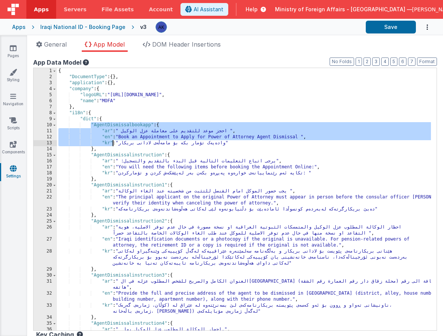
drag, startPoint x: 90, startPoint y: 123, endPoint x: 112, endPoint y: 143, distance: 29.3
click at [112, 143] on div "{ "DocumentType" : { } , "application" : { } , "company" : { "logoURL" : "https…" at bounding box center [244, 205] width 374 height 275
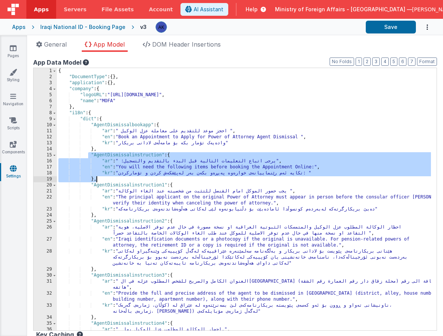
drag, startPoint x: 89, startPoint y: 155, endPoint x: 121, endPoint y: 178, distance: 39.4
click at [121, 178] on div "{ "DocumentType" : { } , "application" : { } , "company" : { "logoURL" : "https…" at bounding box center [244, 205] width 374 height 275
click at [161, 179] on div "{ "DocumentType" : { } , "application" : { } , "company" : { "logoURL" : "https…" at bounding box center [244, 205] width 374 height 275
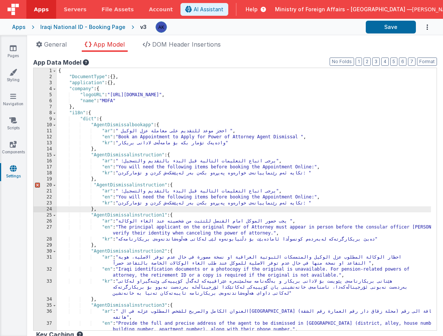
click at [134, 186] on div "{ "DocumentType" : { } , "application" : { } , "company" : { "logoURL" : "https…" at bounding box center [244, 208] width 374 height 281
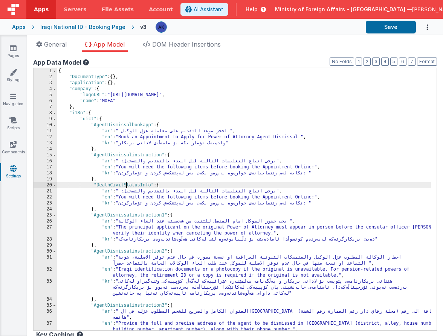
click at [126, 183] on div "{ "DocumentType" : { } , "application" : { } , "company" : { "logoURL" : "https…" at bounding box center [244, 208] width 374 height 281
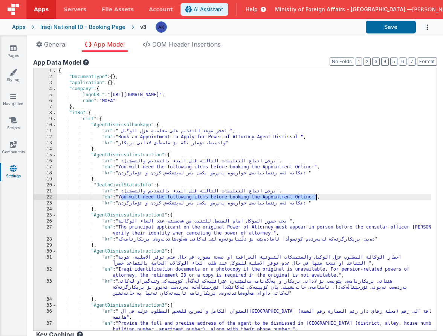
drag, startPoint x: 122, startPoint y: 197, endPoint x: 316, endPoint y: 199, distance: 194.6
click at [316, 199] on div "{ "DocumentType" : { } , "application" : { } , "company" : { "logoURL" : "https…" at bounding box center [244, 208] width 374 height 281
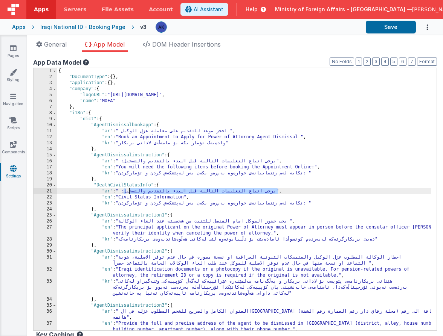
click at [128, 192] on div "{ "DocumentType" : { } , "application" : { } , "company" : { "logoURL" : "https…" at bounding box center [244, 208] width 374 height 281
click at [123, 192] on div "{ "DocumentType" : { } , "application" : { } , "company" : { "logoURL" : "https…" at bounding box center [244, 208] width 374 height 281
drag, startPoint x: 120, startPoint y: 192, endPoint x: 128, endPoint y: 193, distance: 8.0
click at [128, 193] on div "{ "DocumentType" : { } , "application" : { } , "company" : { "logoURL" : "https…" at bounding box center [244, 208] width 374 height 281
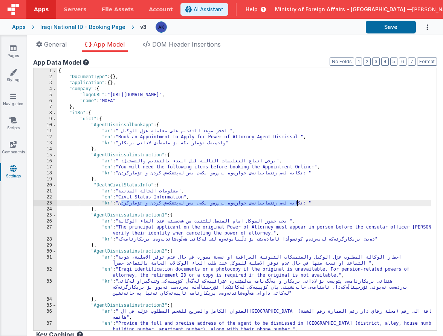
drag, startPoint x: 122, startPoint y: 204, endPoint x: 297, endPoint y: 206, distance: 175.0
click at [297, 206] on div "{ "DocumentType" : { } , "application" : { } , "company" : { "logoURL" : "https…" at bounding box center [244, 208] width 374 height 281
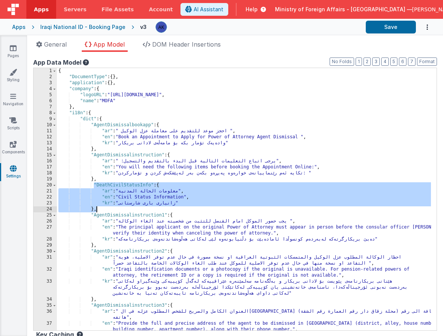
drag, startPoint x: 93, startPoint y: 186, endPoint x: 113, endPoint y: 211, distance: 32.2
click at [113, 211] on div "{ "DocumentType" : { } , "application" : { } , "company" : { "logoURL" : "https…" at bounding box center [244, 208] width 374 height 281
click at [112, 210] on div "{ "DocumentType" : { } , "application" : { } , "company" : { "logoURL" : "https…" at bounding box center [244, 208] width 374 height 281
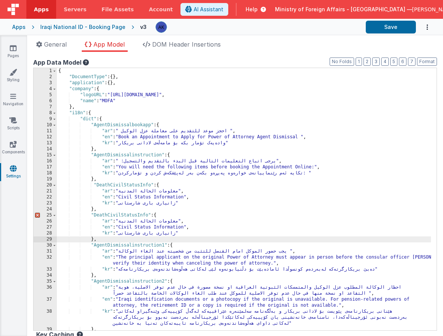
click at [142, 214] on div "{ "DocumentType" : { } , "application" : { } , "company" : { "logoURL" : "https…" at bounding box center [244, 205] width 374 height 275
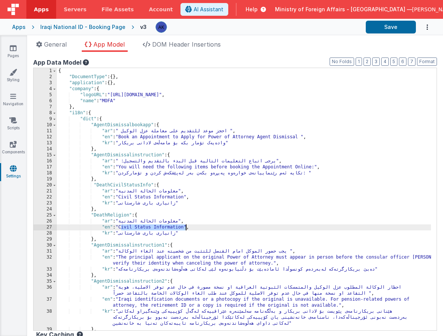
drag, startPoint x: 120, startPoint y: 227, endPoint x: 185, endPoint y: 227, distance: 65.1
click at [185, 227] on div "{ "DocumentType" : { } , "application" : { } , "company" : { "logoURL" : "https…" at bounding box center [244, 205] width 374 height 275
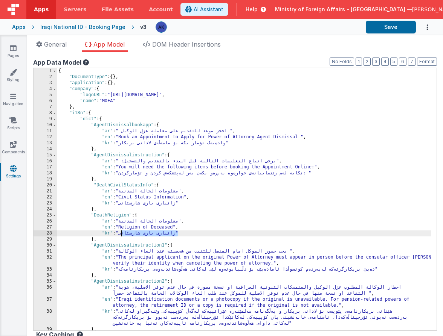
drag, startPoint x: 122, startPoint y: 235, endPoint x: 176, endPoint y: 233, distance: 55.0
click at [176, 233] on div "{ "DocumentType" : { } , "application" : { } , "company" : { "logoURL" : "https…" at bounding box center [244, 205] width 374 height 275
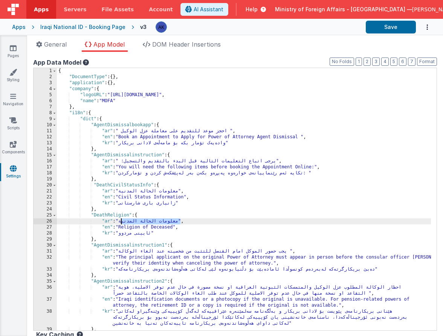
drag, startPoint x: 122, startPoint y: 223, endPoint x: 180, endPoint y: 223, distance: 57.6
click at [180, 223] on div "{ "DocumentType" : { } , "application" : { } , "company" : { "logoURL" : "https…" at bounding box center [244, 205] width 374 height 275
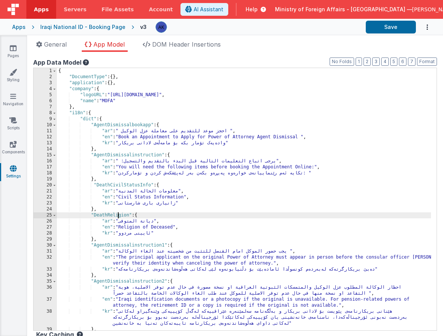
click at [117, 216] on div "{ "DocumentType" : { } , "application" : { } , "company" : { "logoURL" : "https…" at bounding box center [244, 205] width 374 height 275
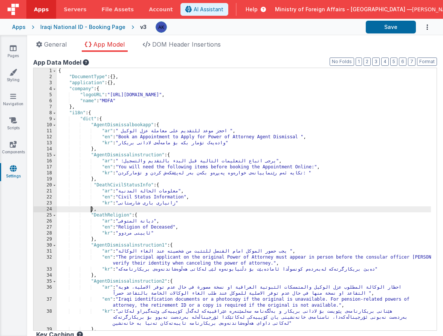
click at [92, 211] on div "{ "DocumentType" : { } , "application" : { } , "company" : { "logoURL" : "https…" at bounding box center [244, 205] width 374 height 275
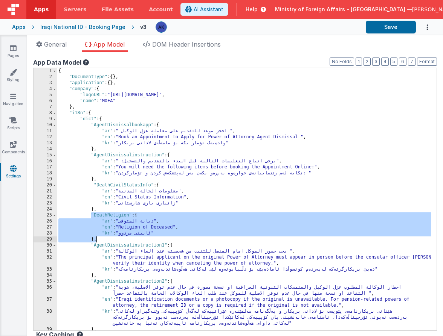
drag, startPoint x: 91, startPoint y: 215, endPoint x: 98, endPoint y: 239, distance: 25.0
click at [98, 239] on div "{ "DocumentType" : { } , "application" : { } , "company" : { "logoURL" : "https…" at bounding box center [244, 205] width 374 height 275
click at [99, 238] on div "{ "DocumentType" : { } , "application" : { } , "company" : { "logoURL" : "https…" at bounding box center [244, 205] width 374 height 275
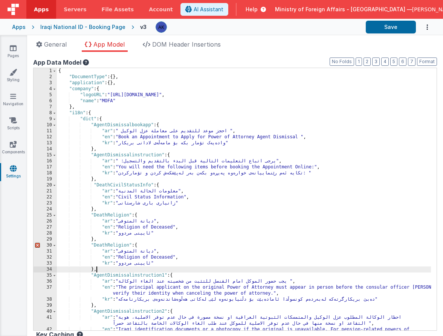
click at [128, 246] on div "{ "DocumentType" : { } , "application" : { } , "company" : { "logoURL" : "https…" at bounding box center [244, 208] width 374 height 281
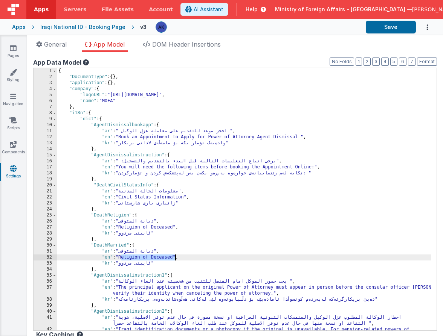
drag, startPoint x: 120, startPoint y: 258, endPoint x: 176, endPoint y: 259, distance: 55.7
click at [176, 259] on div "{ "DocumentType" : { } , "application" : { } , "company" : { "logoURL" : "https…" at bounding box center [244, 208] width 374 height 281
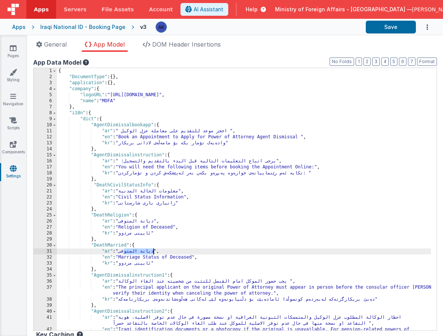
drag, startPoint x: 123, startPoint y: 252, endPoint x: 154, endPoint y: 252, distance: 30.9
click at [154, 252] on div "{ "DocumentType" : { } , "application" : { } , "company" : { "logoURL" : "https…" at bounding box center [244, 208] width 374 height 281
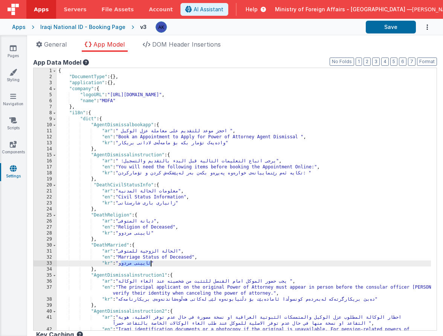
drag, startPoint x: 122, startPoint y: 265, endPoint x: 151, endPoint y: 263, distance: 28.7
click at [151, 263] on div "{ "DocumentType" : { } , "application" : { } , "company" : { "logoURL" : "https…" at bounding box center [244, 208] width 374 height 281
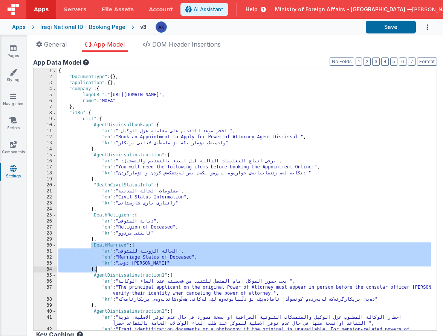
drag, startPoint x: 90, startPoint y: 245, endPoint x: 117, endPoint y: 268, distance: 35.6
click at [117, 268] on div "{ "DocumentType" : { } , "application" : { } , "company" : { "logoURL" : "https…" at bounding box center [244, 208] width 374 height 281
click at [118, 268] on div "{ "DocumentType" : { } , "application" : { } , "company" : { "logoURL" : "https…" at bounding box center [244, 208] width 374 height 281
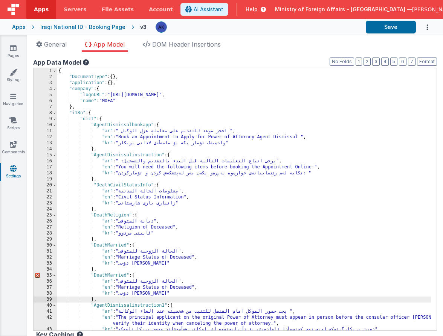
click at [126, 275] on div "{ "DocumentType" : { } , "application" : { } , "company" : { "logoURL" : "https…" at bounding box center [244, 205] width 374 height 275
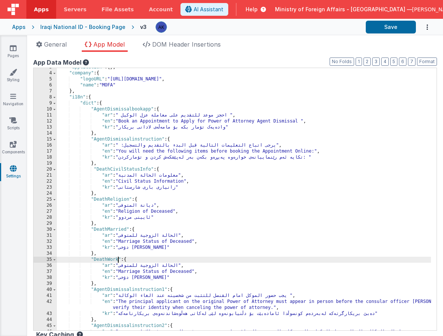
scroll to position [16, 0]
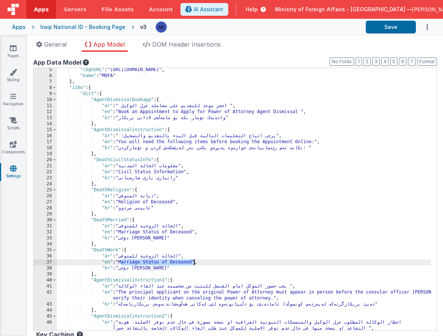
drag, startPoint x: 120, startPoint y: 262, endPoint x: 193, endPoint y: 262, distance: 73.4
click at [193, 262] on div ""logoURL" : "https://ucarecdn.com/09b3b0c1-68d1-41d8-94ff-a0e3e84e85b4/" , "nam…" at bounding box center [244, 207] width 374 height 281
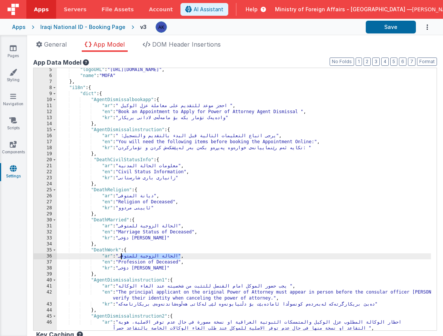
click at [121, 257] on div ""logoURL" : "https://ucarecdn.com/09b3b0c1-68d1-41d8-94ff-a0e3e84e85b4/" , "nam…" at bounding box center [244, 207] width 374 height 281
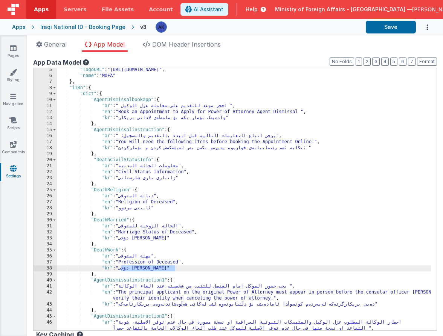
drag, startPoint x: 122, startPoint y: 270, endPoint x: 176, endPoint y: 271, distance: 54.2
click at [176, 271] on div ""logoURL" : "https://ucarecdn.com/09b3b0c1-68d1-41d8-94ff-a0e3e84e85b4/" , "nam…" at bounding box center [244, 207] width 374 height 281
click at [240, 35] on div "General App Model DOM Header Insertions App name Booking NID This name is used …" at bounding box center [234, 185] width 415 height 301
click at [113, 221] on div ""logoURL" : "https://ucarecdn.com/09b3b0c1-68d1-41d8-94ff-a0e3e84e85b4/" , "nam…" at bounding box center [244, 207] width 374 height 281
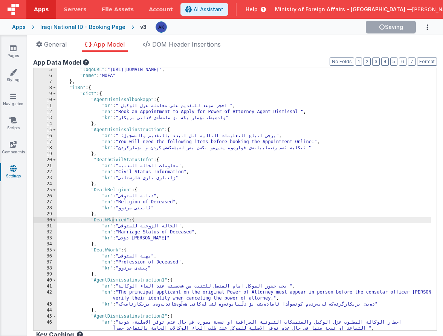
click at [113, 221] on div ""logoURL" : "https://ucarecdn.com/09b3b0c1-68d1-41d8-94ff-a0e3e84e85b4/" , "nam…" at bounding box center [244, 207] width 374 height 281
click at [114, 249] on div ""logoURL" : "https://ucarecdn.com/09b3b0c1-68d1-41d8-94ff-a0e3e84e85b4/" , "nam…" at bounding box center [244, 207] width 374 height 281
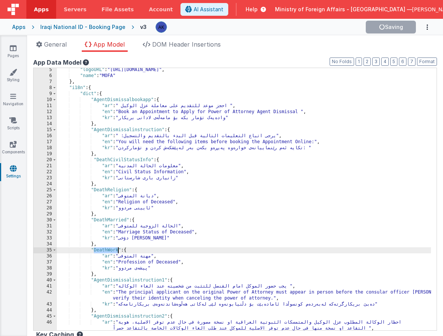
click at [114, 249] on div ""logoURL" : "https://ucarecdn.com/09b3b0c1-68d1-41d8-94ff-a0e3e84e85b4/" , "nam…" at bounding box center [244, 207] width 374 height 281
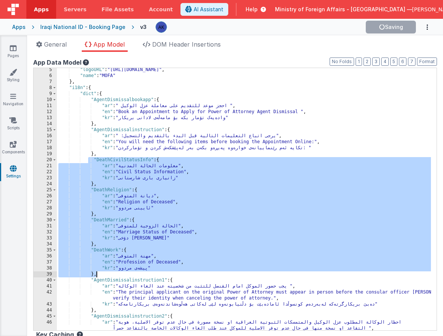
drag, startPoint x: 89, startPoint y: 159, endPoint x: 128, endPoint y: 272, distance: 120.0
click at [128, 272] on div ""logoURL" : "https://ucarecdn.com/09b3b0c1-68d1-41d8-94ff-a0e3e84e85b4/" , "nam…" at bounding box center [244, 207] width 374 height 281
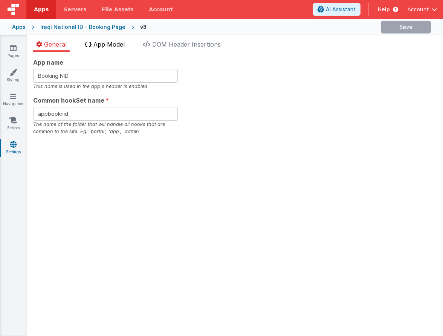
click at [120, 47] on span "App Model" at bounding box center [108, 45] width 31 height 8
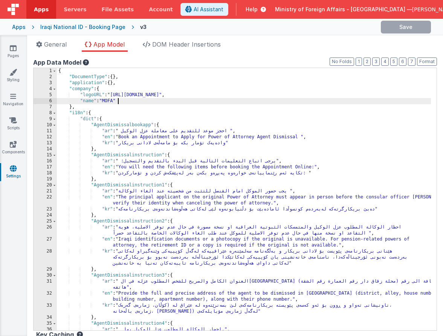
click at [346, 102] on div "{ "DocumentType" : { } , "application" : { } , "company" : { "logoURL" : "[URL]…" at bounding box center [244, 205] width 374 height 275
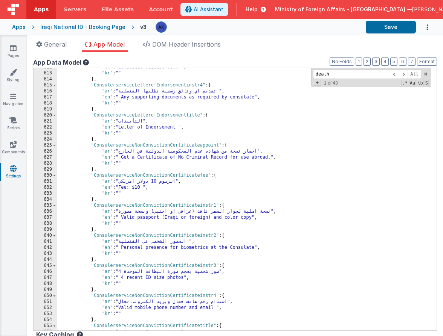
scroll to position [2389, 0]
click at [399, 73] on span at bounding box center [403, 74] width 9 height 9
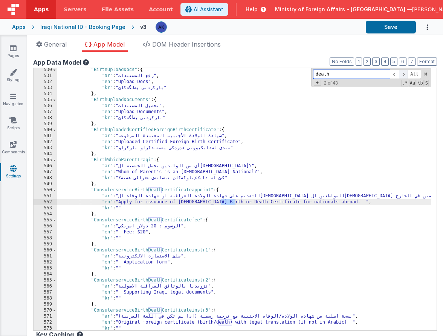
scroll to position [2074, 0]
click at [399, 73] on span at bounding box center [403, 74] width 9 height 9
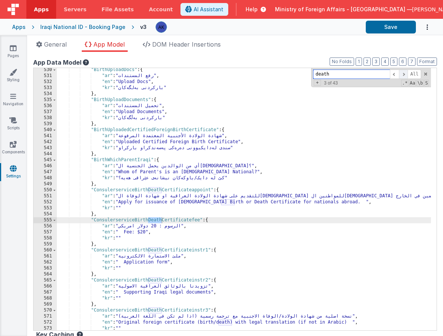
click at [399, 73] on span at bounding box center [403, 74] width 9 height 9
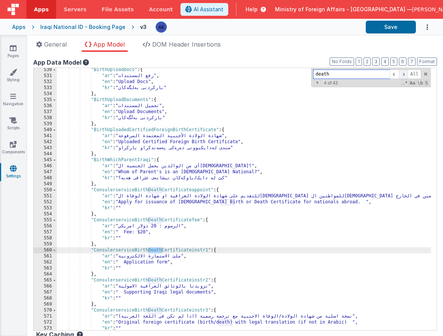
click at [399, 73] on span at bounding box center [403, 74] width 9 height 9
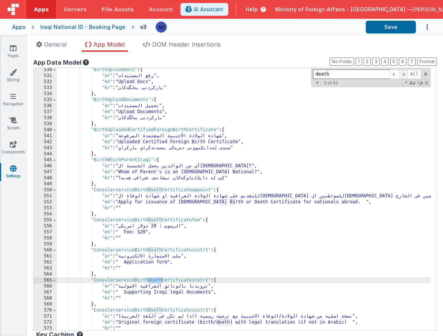
click at [399, 73] on span at bounding box center [403, 74] width 9 height 9
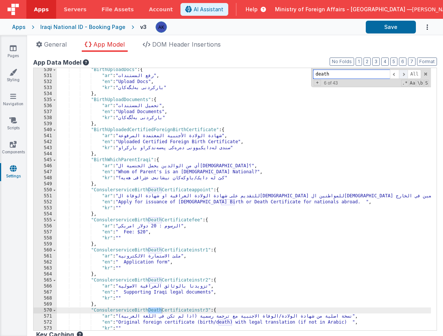
click at [399, 73] on span at bounding box center [403, 74] width 9 height 9
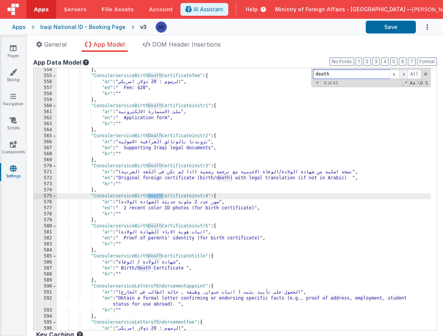
click at [399, 73] on span at bounding box center [403, 74] width 9 height 9
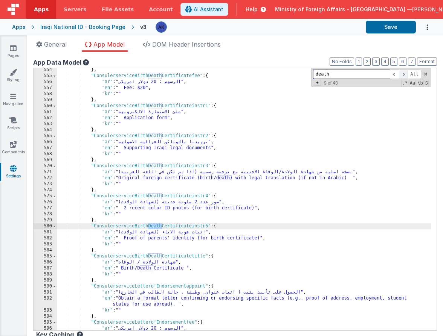
click at [399, 73] on span at bounding box center [403, 74] width 9 height 9
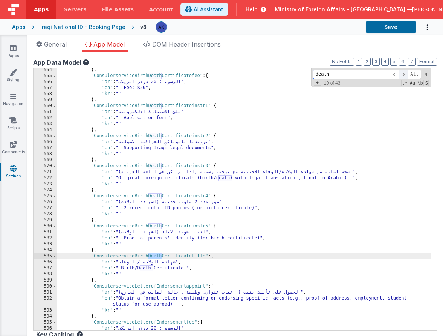
click at [399, 73] on span at bounding box center [403, 74] width 9 height 9
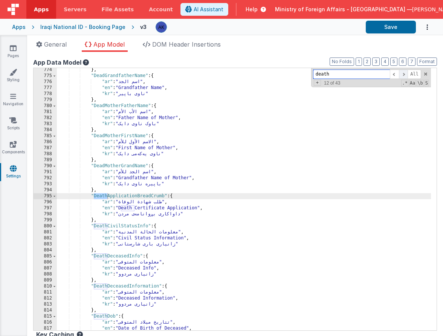
scroll to position [3000, 0]
click at [399, 73] on span at bounding box center [403, 74] width 9 height 9
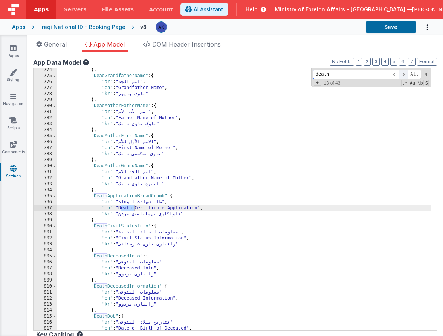
click at [399, 73] on span at bounding box center [403, 74] width 9 height 9
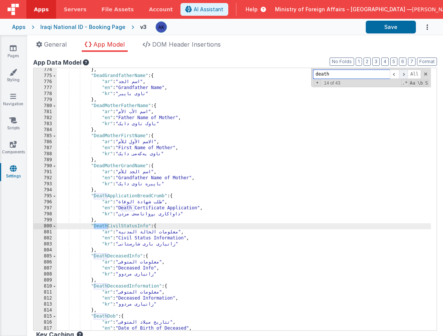
click at [399, 73] on span at bounding box center [403, 74] width 9 height 9
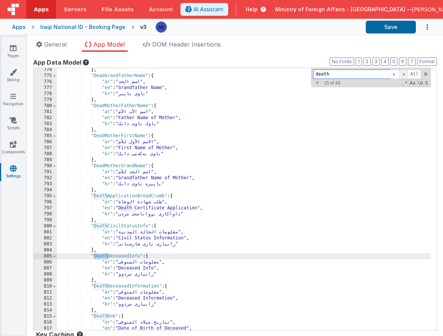
click at [399, 73] on span at bounding box center [403, 74] width 9 height 9
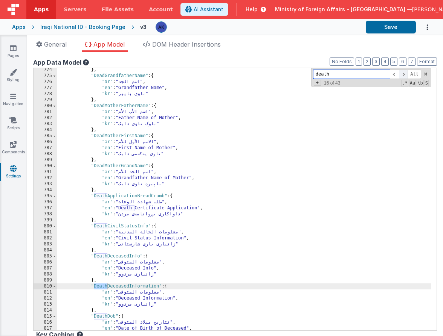
click at [399, 73] on span at bounding box center [403, 74] width 9 height 9
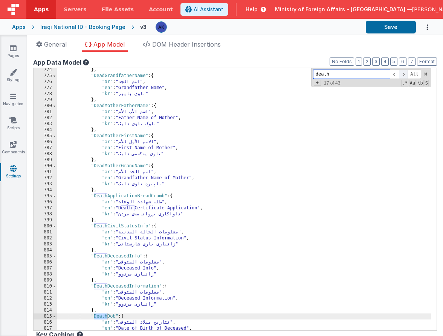
click at [399, 73] on span at bounding box center [403, 74] width 9 height 9
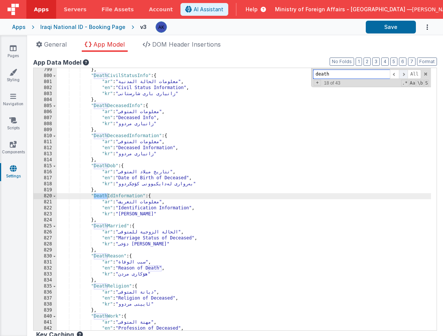
click at [399, 73] on span at bounding box center [403, 74] width 9 height 9
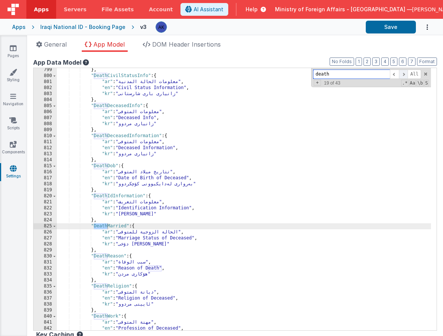
click at [399, 73] on span at bounding box center [403, 74] width 9 height 9
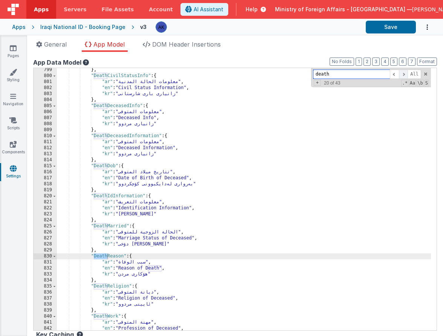
click at [399, 73] on span at bounding box center [403, 74] width 9 height 9
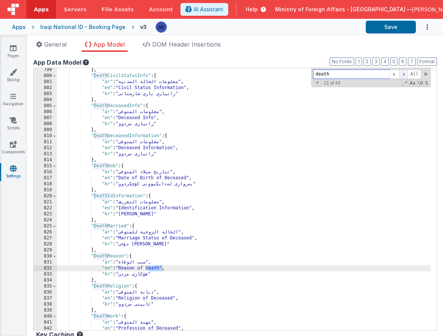
click at [399, 73] on span at bounding box center [403, 74] width 9 height 9
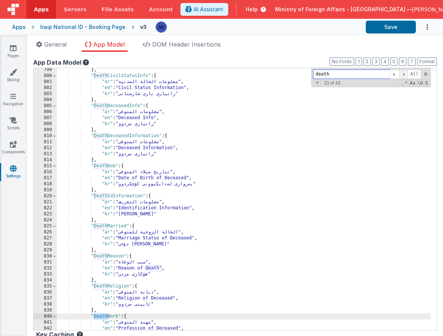
click at [399, 73] on span at bounding box center [403, 74] width 9 height 9
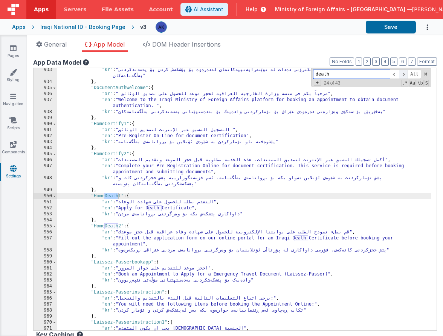
scroll to position [3628, 0]
click at [399, 73] on span at bounding box center [403, 74] width 9 height 9
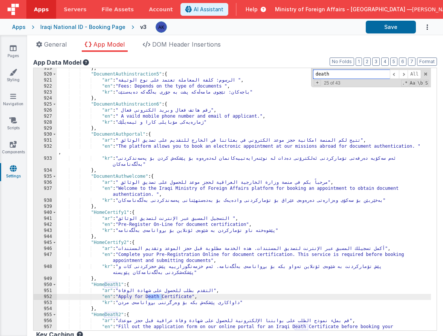
scroll to position [3572, 0]
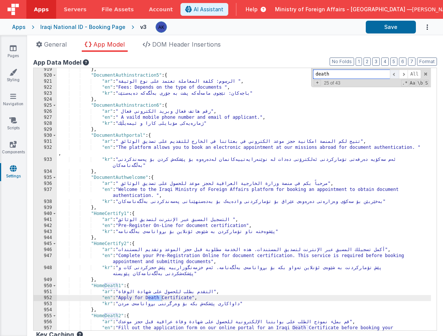
click at [389, 78] on span at bounding box center [393, 74] width 9 height 9
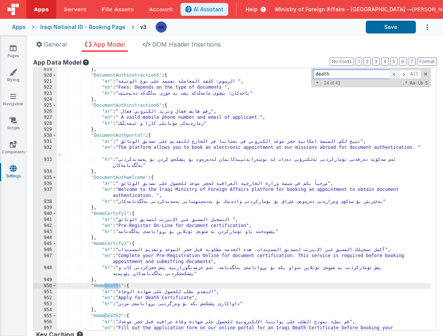
click at [389, 78] on span at bounding box center [393, 74] width 9 height 9
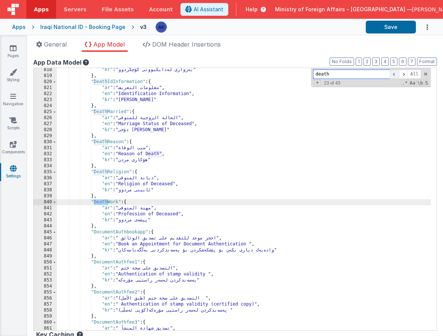
scroll to position [3167, 0]
click at [133, 227] on div ""kr" : "بەرواری لەدایکبوونی کۆچکردوو" } , "DeathIdInformation" : { "ar" : "معلو…" at bounding box center [244, 204] width 374 height 275
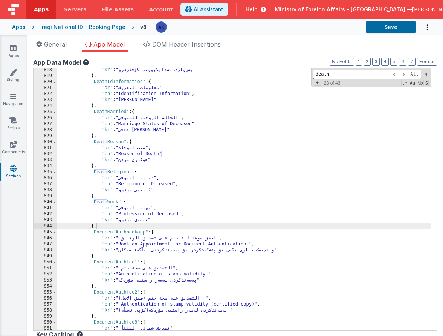
click at [321, 76] on input "death" at bounding box center [351, 74] width 77 height 9
paste input "BirthPleaseEnterFatherNameArabic"
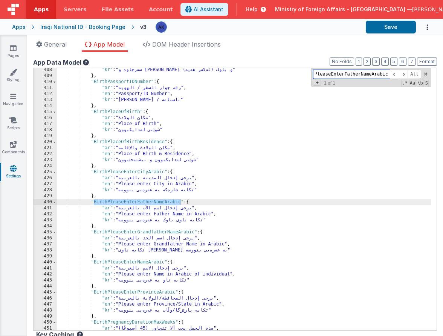
type input "BirthPleaseEnterFatherNameArabic"
click at [89, 203] on div ""kr" : "سەرچاوە و پەڕگەی سندی ازدواجی دایک و باوک (ئەگەر هەیە)" } , "BirthPassp…" at bounding box center [244, 204] width 374 height 275
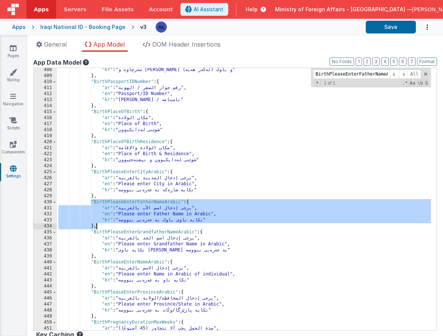
drag, startPoint x: 91, startPoint y: 201, endPoint x: 108, endPoint y: 226, distance: 30.1
click at [108, 226] on div ""kr" : "سەرچاوە و پەڕگەی سندی ازدواجی دایک و باوک (ئەگەر هەیە)" } , "BirthPassp…" at bounding box center [244, 204] width 374 height 275
click at [108, 230] on div ""kr" : "سەرچاوە و پەڕگەی سندی ازدواجی دایک و باوک (ئەگەر هەیە)" } , "BirthPassp…" at bounding box center [244, 204] width 374 height 275
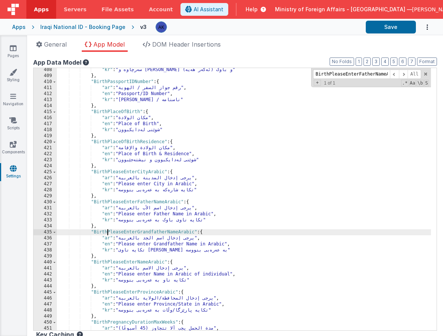
click at [114, 227] on div ""kr" : "سەرچاوە و پەڕگەی سندی ازدواجی دایک و باوک (ئەگەر هەیە)" } , "BirthPassp…" at bounding box center [244, 204] width 374 height 275
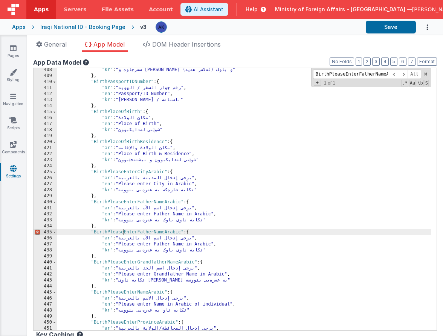
click at [124, 230] on div ""kr" : "سەرچاوە و پەڕگەی سندی ازدواجی دایک و باوک (ئەگەر هەیە)" } , "BirthPassp…" at bounding box center [244, 204] width 374 height 275
click at [165, 231] on div ""kr" : "سەرچاوە و پەڕگەی سندی ازدواجی دایک و باوک (ئەگەر هەیە)" } , "BirthPassp…" at bounding box center [244, 204] width 374 height 275
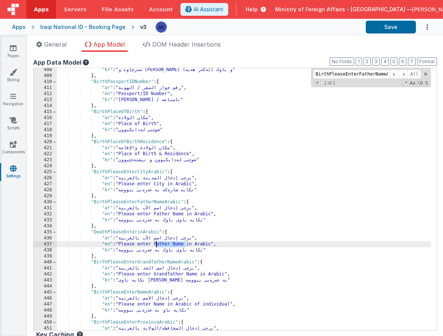
drag, startPoint x: 186, startPoint y: 245, endPoint x: 155, endPoint y: 244, distance: 30.5
click at [155, 244] on div ""kr" : "سەرچاوە و پەڕگەی سندی ازدواجی دایک و باوک (ئەگەر هەیە)" } , "BirthPassp…" at bounding box center [244, 204] width 374 height 275
click at [160, 239] on div ""kr" : "سەرچاوە و پەڕگەی سندی ازدواجی دایک و باوک (ئەگەر هەیە)" } , "BirthPassp…" at bounding box center [244, 204] width 374 height 275
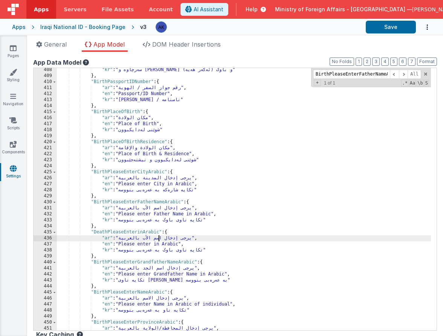
click at [160, 239] on div ""kr" : "سەرچاوە و پەڕگەی سندی ازدواجی دایک و باوک (ئەگەر هەیە)" } , "BirthPassp…" at bounding box center [244, 204] width 374 height 275
click at [149, 239] on div ""kr" : "سەرچاوە و پەڕگەی سندی ازدواجی دایک و باوک (ئەگەر هەیە)" } , "BirthPassp…" at bounding box center [244, 204] width 374 height 275
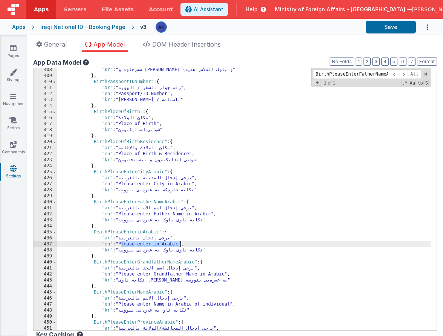
drag, startPoint x: 122, startPoint y: 244, endPoint x: 181, endPoint y: 246, distance: 59.1
click at [181, 246] on div ""kr" : "سەرچاوە و پەڕگەی سندی ازدواجی دایک و باوک (ئەگەر هەیە)" } , "BirthPassp…" at bounding box center [244, 204] width 374 height 275
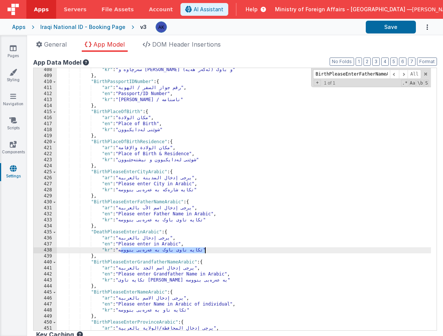
drag, startPoint x: 122, startPoint y: 252, endPoint x: 205, endPoint y: 252, distance: 83.5
click at [205, 252] on div ""kr" : "سەرچاوە و پەڕگەی سندی ازدواجی دایک و باوک (ئەگەر هەیە)" } , "BirthPassp…" at bounding box center [244, 204] width 374 height 275
click at [151, 233] on div ""kr" : "سەرچاوە و پەڕگەی سندی ازدواجی دایک و باوک (ئەگەر هەیە)" } , "BirthPassp…" at bounding box center [244, 204] width 374 height 275
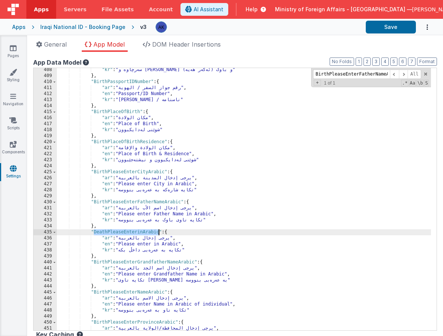
click at [151, 233] on div ""kr" : "سەرچاوە و پەڕگەی سندی ازدواجی دایک و باوک (ئەگەر هەیە)" } , "BirthPassp…" at bounding box center [244, 204] width 374 height 275
click at [427, 27] on icon "Options" at bounding box center [427, 27] width 8 height 15
click at [427, 27] on button at bounding box center [221, 168] width 443 height 336
click at [297, 113] on div ""kr" : "سەرچاوە و پەڕگەی سندی ازدواجی دایک و باوک (ئەگەر هەیە)" } , "BirthPassp…" at bounding box center [244, 204] width 374 height 275
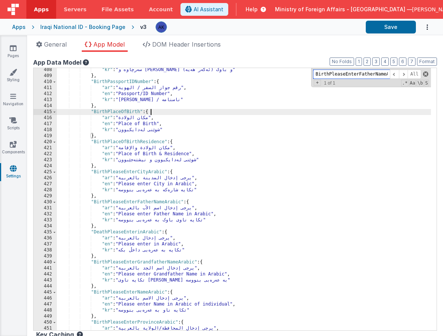
click at [423, 73] on span at bounding box center [425, 74] width 5 height 5
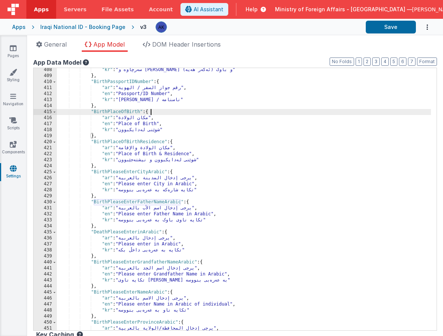
click at [350, 30] on div at bounding box center [257, 27] width 204 height 13
click at [403, 28] on button "Save" at bounding box center [390, 27] width 50 height 13
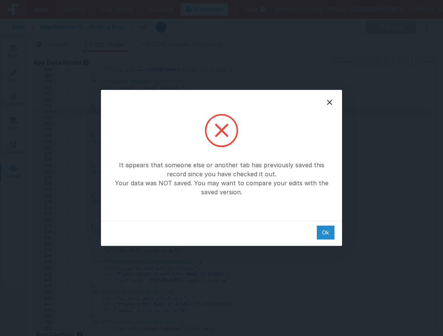
click at [326, 233] on div "Ok" at bounding box center [325, 233] width 18 height 14
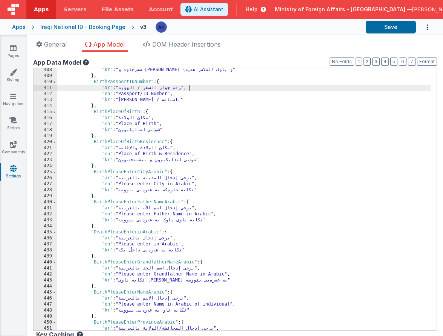
click at [387, 85] on div ""kr" : "سەرچاوە و پەڕگەی سندی ازدواجی دایک و باوک (ئەگەر هەیە)" } , "BirthPassp…" at bounding box center [244, 204] width 374 height 275
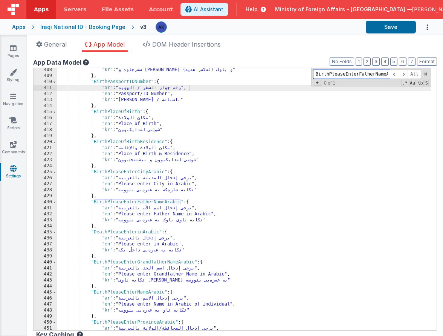
paste input "DeathReligion"
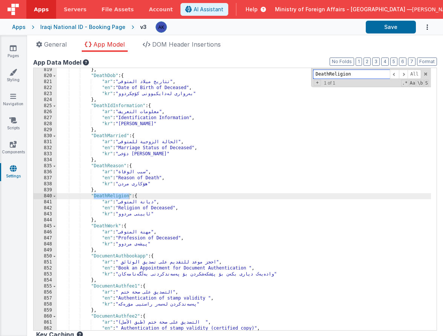
scroll to position [3166, 0]
type input "DeathReligion"
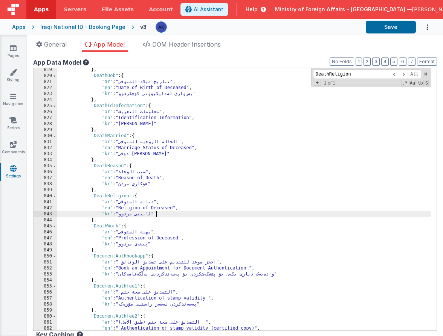
click at [210, 215] on div "} , "DeathDob" : { "ar" : "تتاريخ ميلاد المتوفى" , "en" : "Date of Birth of Dec…" at bounding box center [244, 204] width 374 height 275
click at [281, 56] on div "App name Booking NID This name is used in the app's header is enabled Common ho…" at bounding box center [234, 194] width 415 height 284
click at [392, 29] on button "Save" at bounding box center [390, 27] width 50 height 13
